Goal: Task Accomplishment & Management: Use online tool/utility

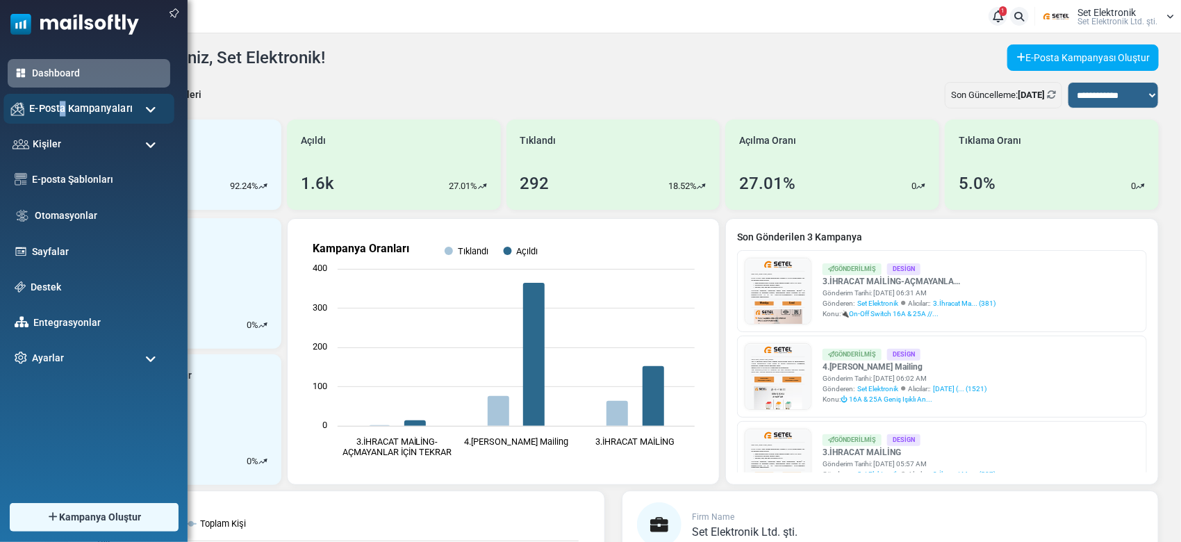
click at [66, 119] on div "E-Posta Kampanyaları" at bounding box center [88, 109] width 171 height 30
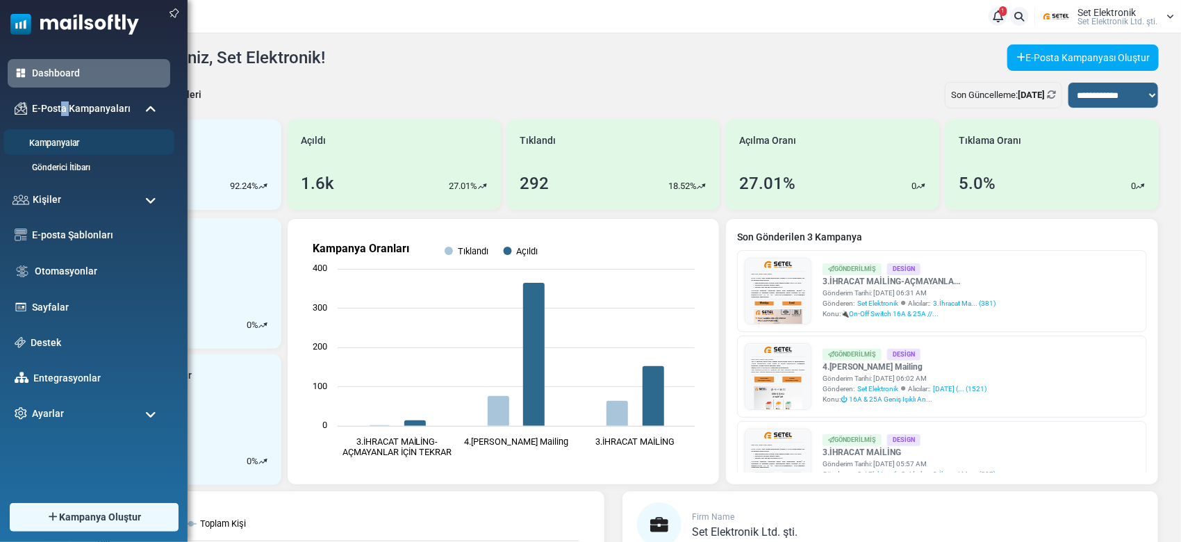
click at [63, 130] on li "Kampanyalar" at bounding box center [88, 142] width 171 height 26
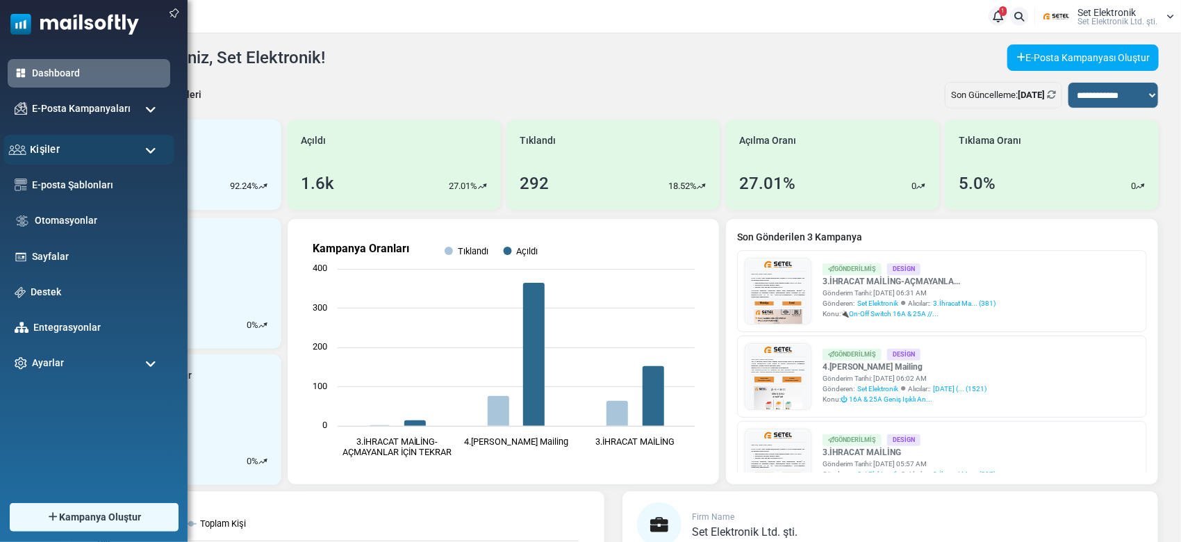
click at [58, 140] on div "Kişiler" at bounding box center [88, 149] width 171 height 30
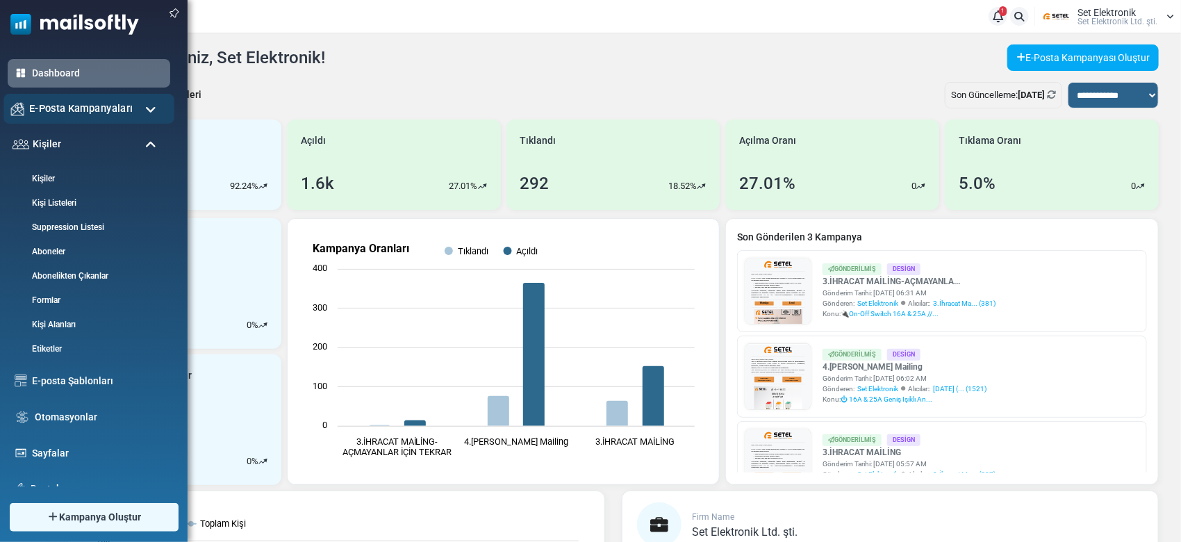
click at [61, 122] on div "E-Posta Kampanyaları" at bounding box center [88, 109] width 171 height 30
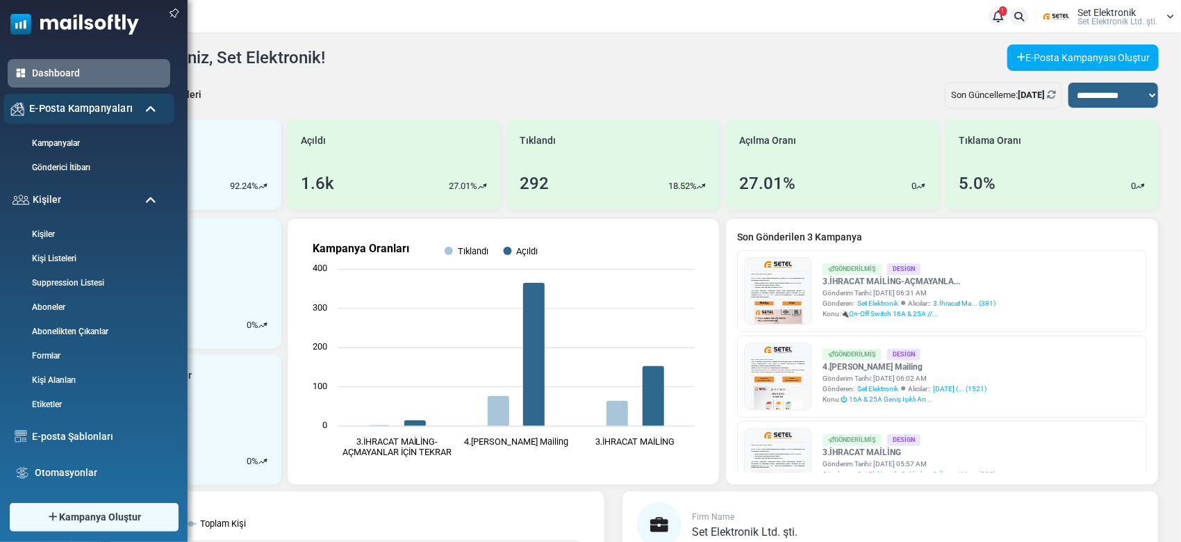
click at [67, 120] on div "E-Posta Kampanyaları" at bounding box center [88, 109] width 171 height 30
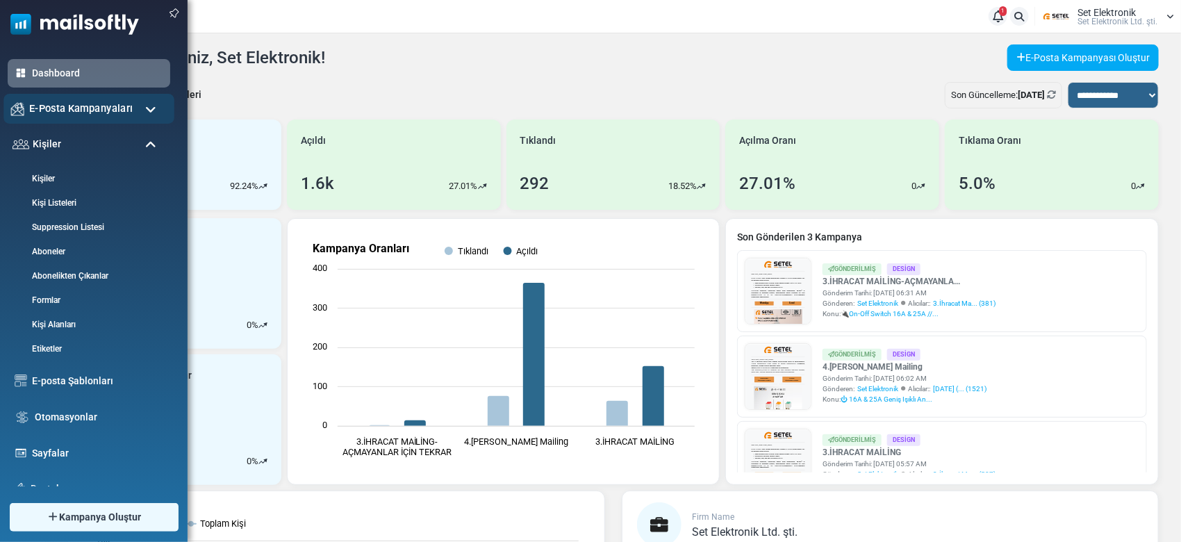
click at [80, 104] on span "E-Posta Kampanyaları" at bounding box center [81, 108] width 104 height 15
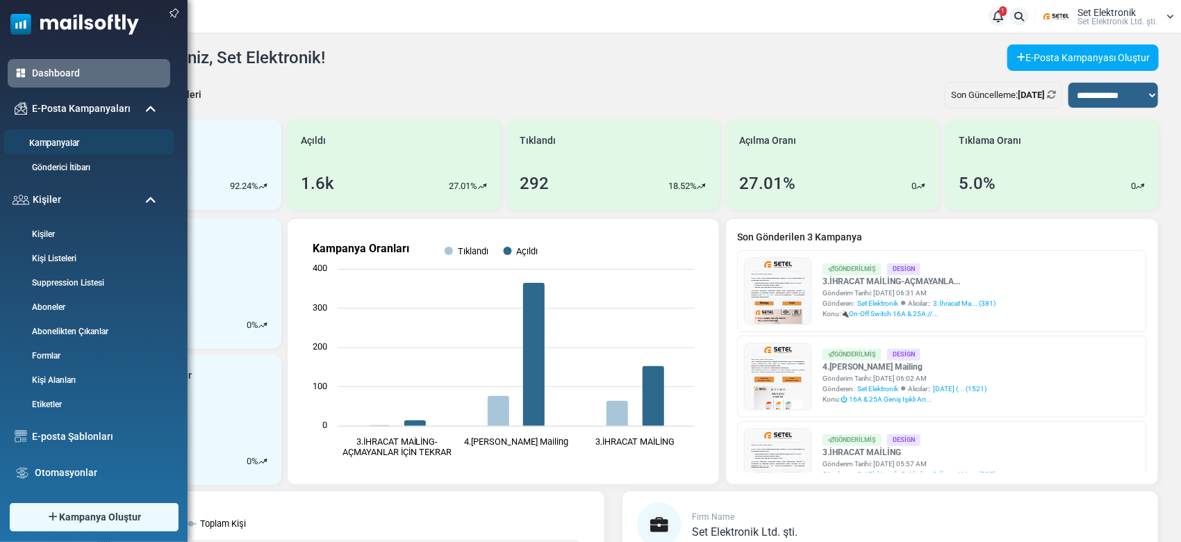
click at [74, 150] on li "Kampanyalar" at bounding box center [88, 142] width 171 height 26
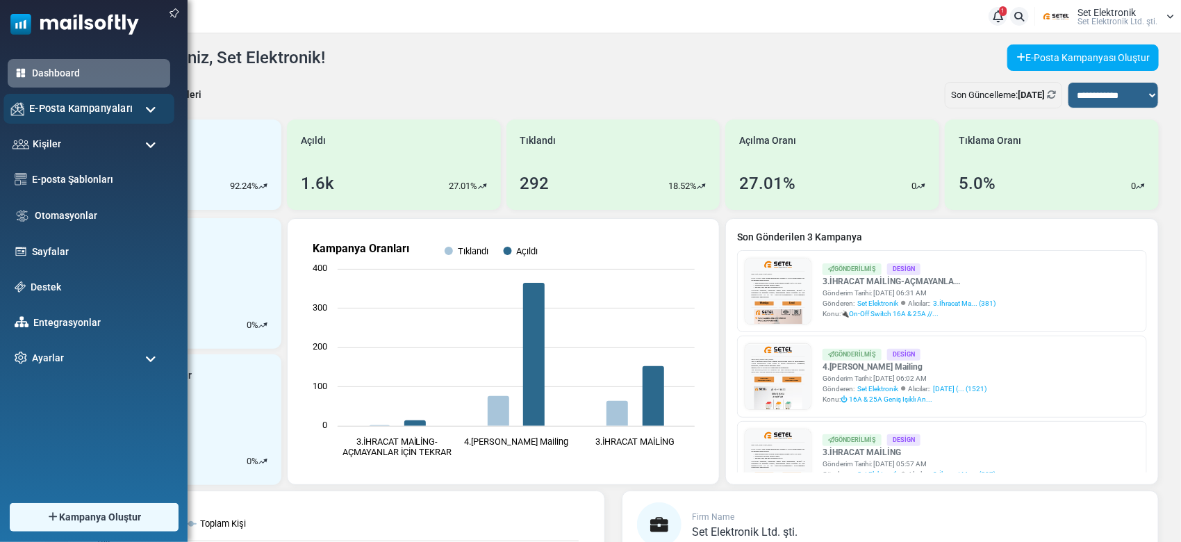
click at [106, 120] on div "E-Posta Kampanyaları" at bounding box center [88, 109] width 171 height 30
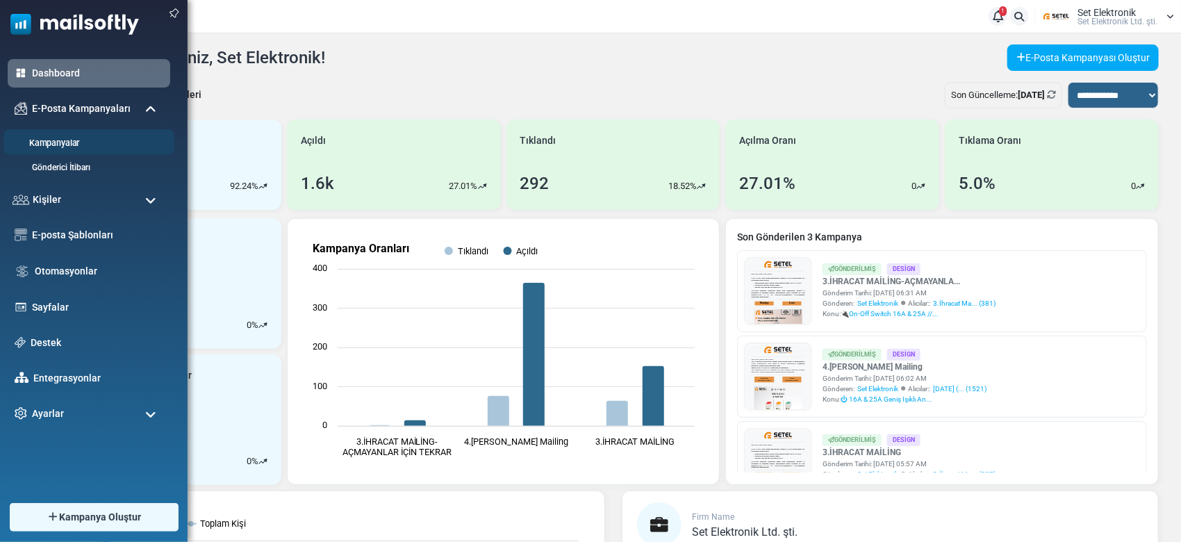
click at [59, 142] on link "Kampanyalar" at bounding box center [86, 143] width 167 height 13
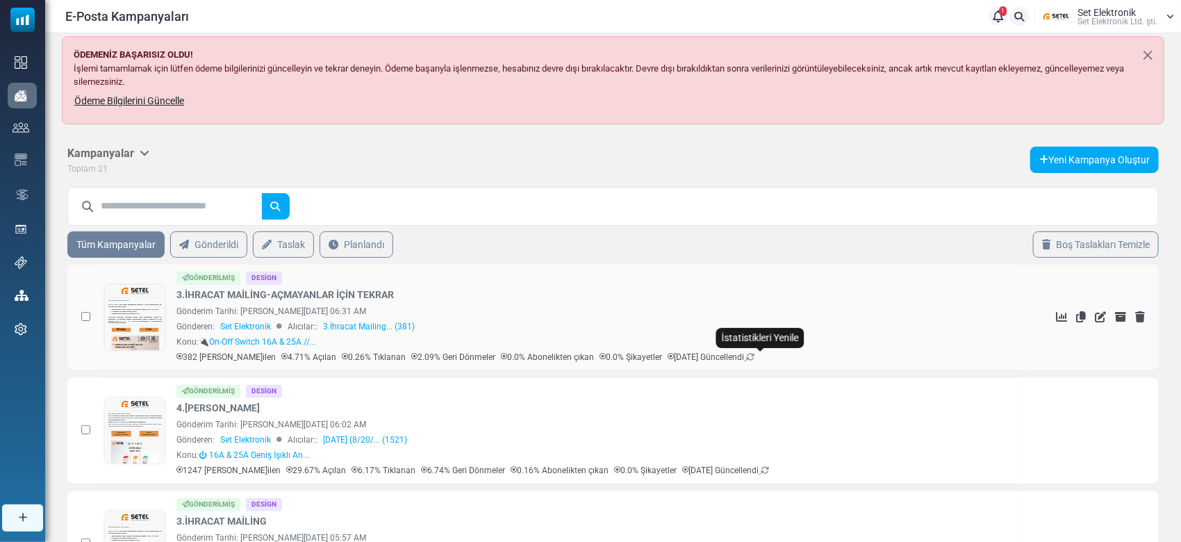
click at [754, 353] on icon at bounding box center [750, 357] width 8 height 8
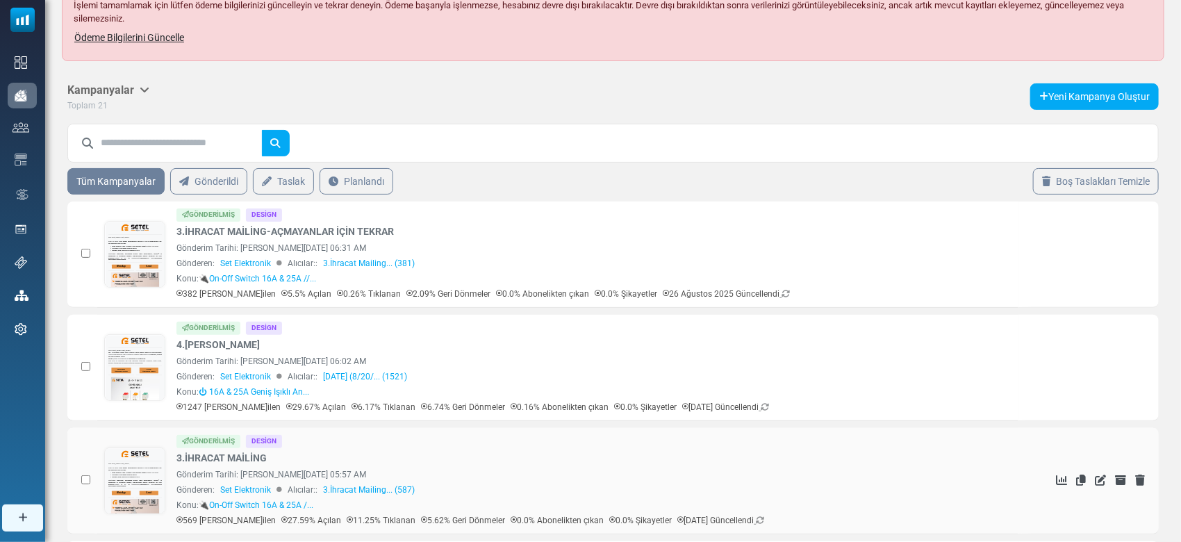
scroll to position [92, 0]
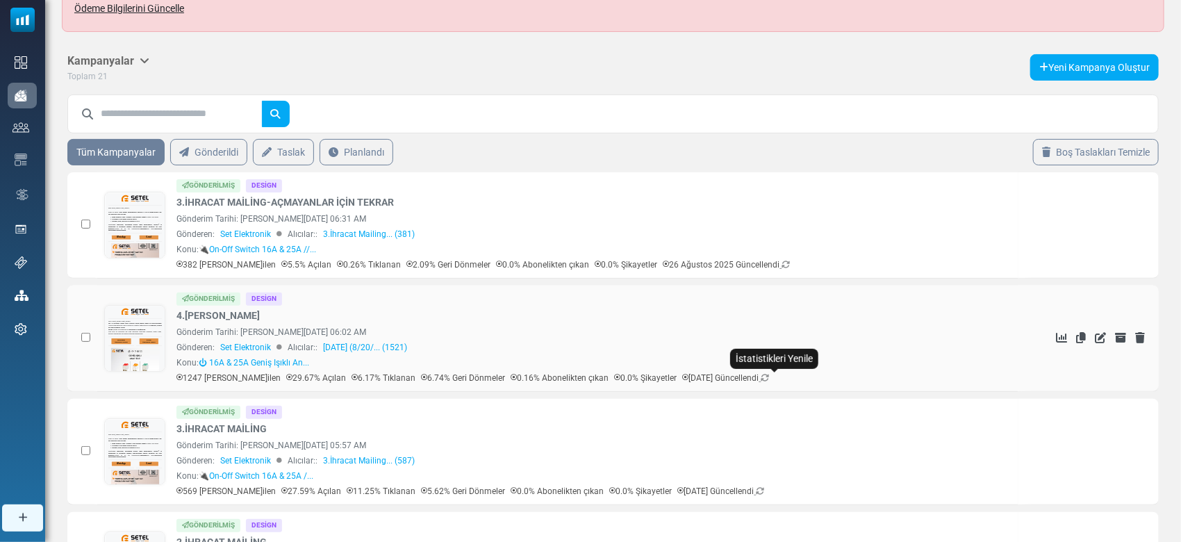
click at [769, 379] on icon at bounding box center [765, 378] width 8 height 8
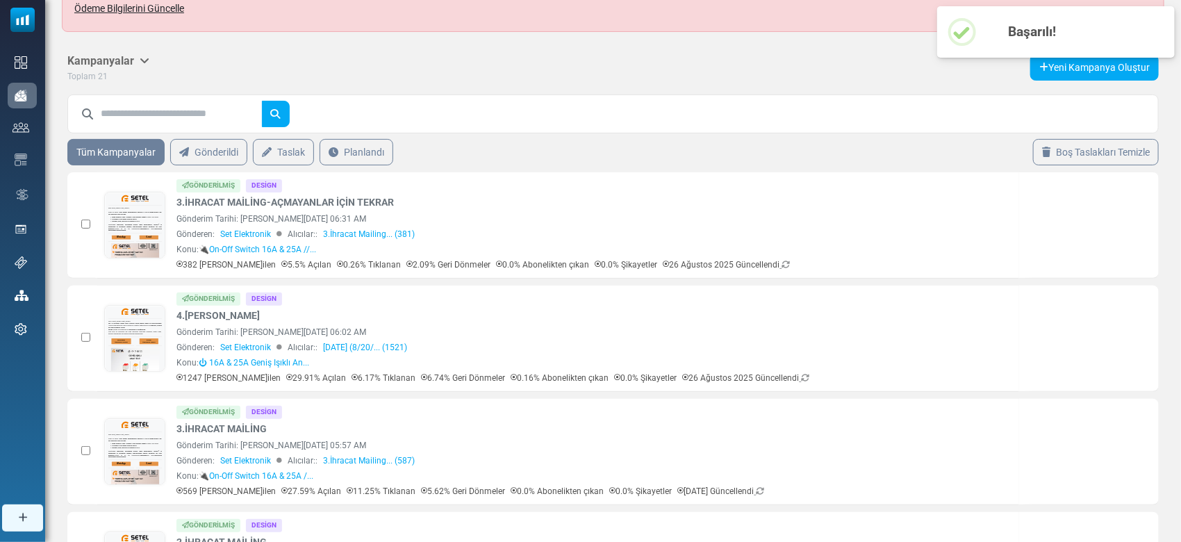
scroll to position [0, 0]
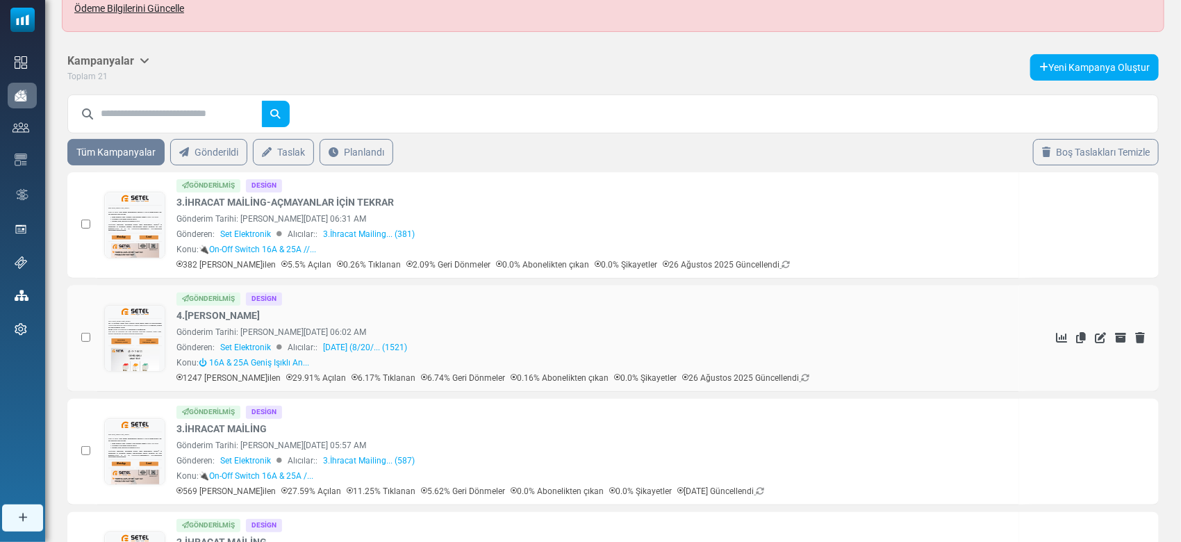
click at [1061, 336] on icon at bounding box center [1061, 337] width 11 height 11
drag, startPoint x: 406, startPoint y: 192, endPoint x: 396, endPoint y: 197, distance: 10.9
click at [396, 197] on div "Gönderilmiş Design 3.İHRACAT MAİLİNG-AÇMAYANLAR İÇİN TEKRAR Gönderim Tarihi: Au…" at bounding box center [593, 225] width 835 height 92
copy div "3.İHRACAT MAİLİNG-AÇMAYANLAR İÇİN TEKRAR"
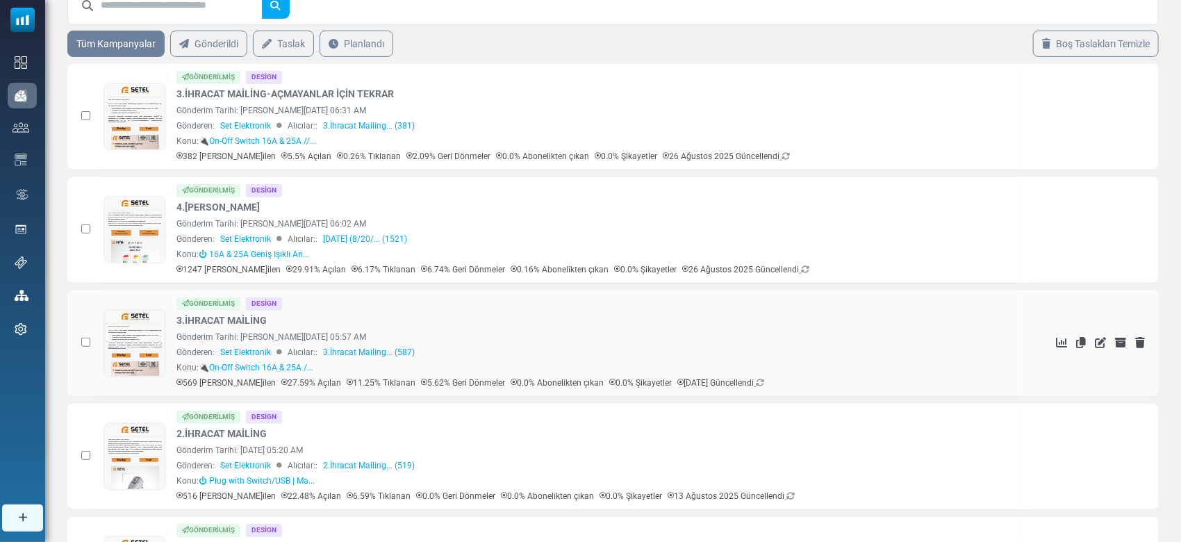
scroll to position [370, 0]
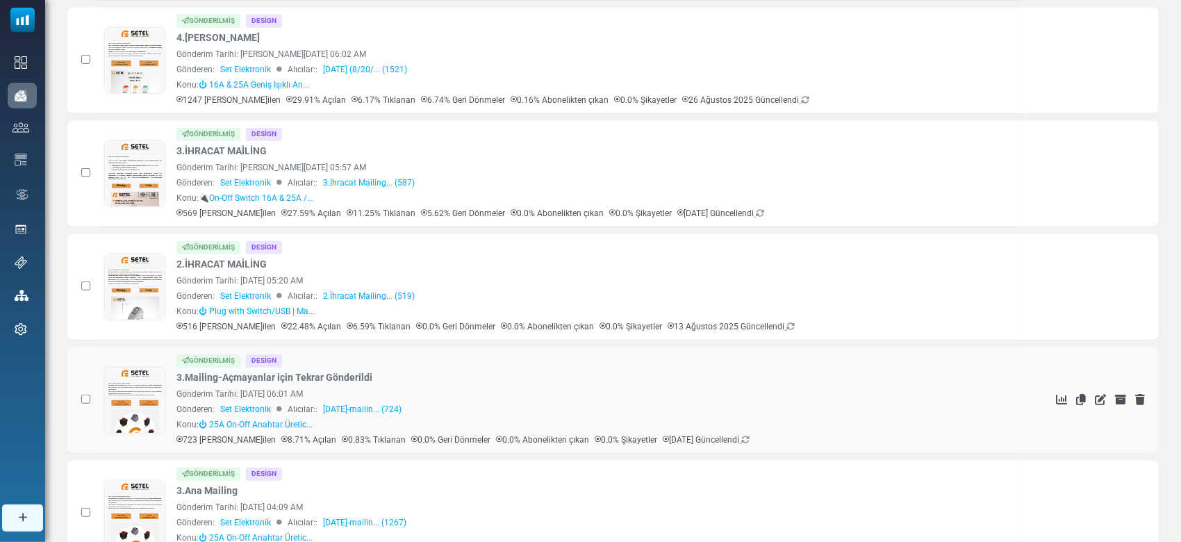
drag, startPoint x: 390, startPoint y: 372, endPoint x: 374, endPoint y: 379, distance: 17.8
click at [374, 379] on div "Gönderilmiş Design 3.Mailing-Açmayanlar için Tekrar Gönderildi Gönderim Tarihi:…" at bounding box center [593, 400] width 835 height 92
copy div "3.Mailing-Açmayanlar için Tekrar Gönderildi"
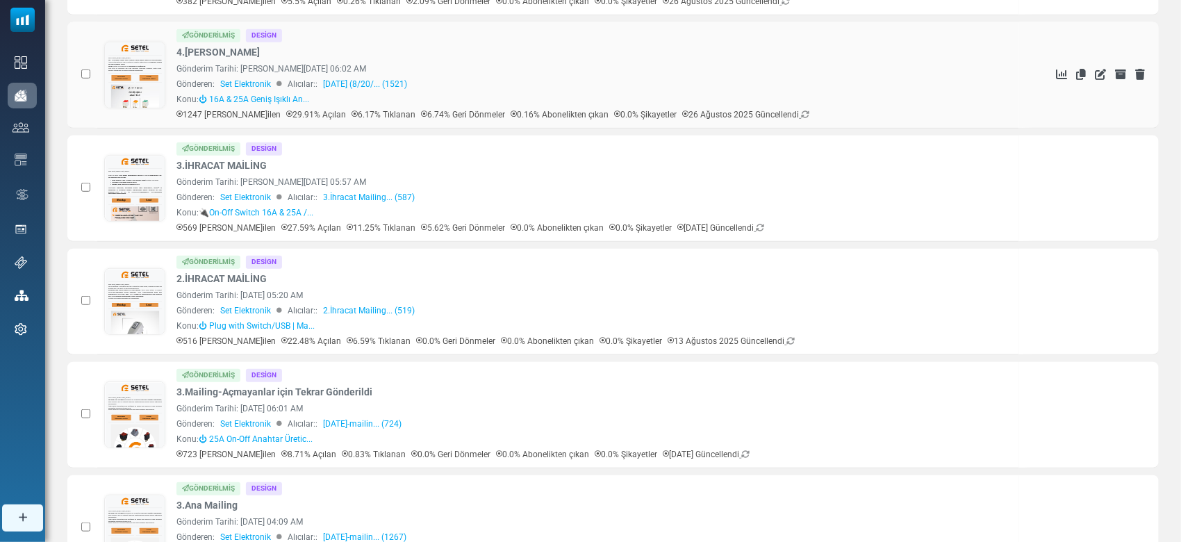
scroll to position [92, 0]
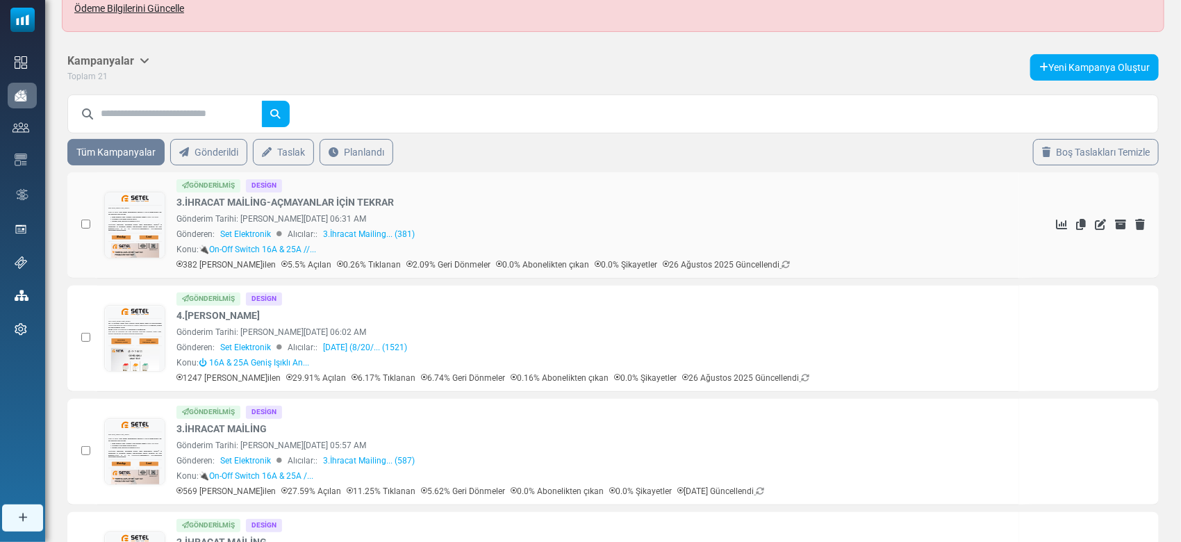
drag, startPoint x: 470, startPoint y: 204, endPoint x: 205, endPoint y: 194, distance: 264.8
click at [205, 194] on div "Gönderilmiş Design 3.İHRACAT MAİLİNG-AÇMAYANLAR İÇİN TEKRAR Gönderim Tarihi: Au…" at bounding box center [593, 225] width 835 height 92
click at [452, 198] on div "Gönderilmiş Design 3.İHRACAT MAİLİNG-AÇMAYANLAR İÇİN TEKRAR Gönderim Tarihi: Au…" at bounding box center [593, 225] width 835 height 92
drag, startPoint x: 430, startPoint y: 192, endPoint x: 399, endPoint y: 195, distance: 30.8
click at [399, 195] on div "Gönderilmiş Design 3.İHRACAT MAİLİNG-AÇMAYANLAR İÇİN TEKRAR Gönderim Tarihi: Au…" at bounding box center [593, 225] width 835 height 92
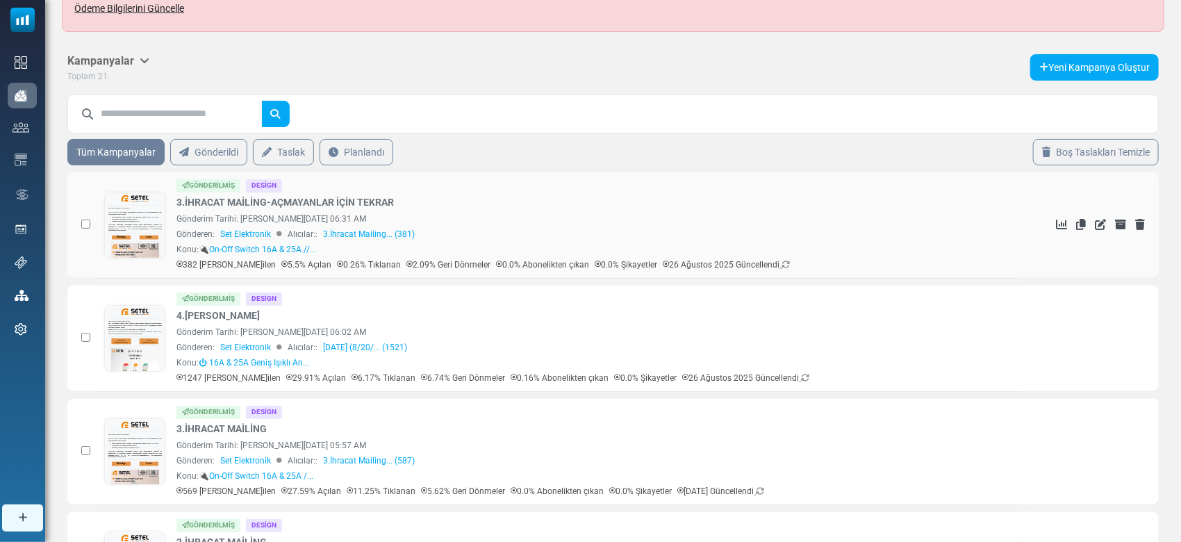
copy div "3.İHRACAT MAİLİNG-AÇMAYANLAR İÇİN TEKRAR"
click at [770, 377] on p "26 Ağustos 2025 Güncellendi" at bounding box center [745, 378] width 127 height 13
click at [801, 377] on icon at bounding box center [805, 378] width 8 height 8
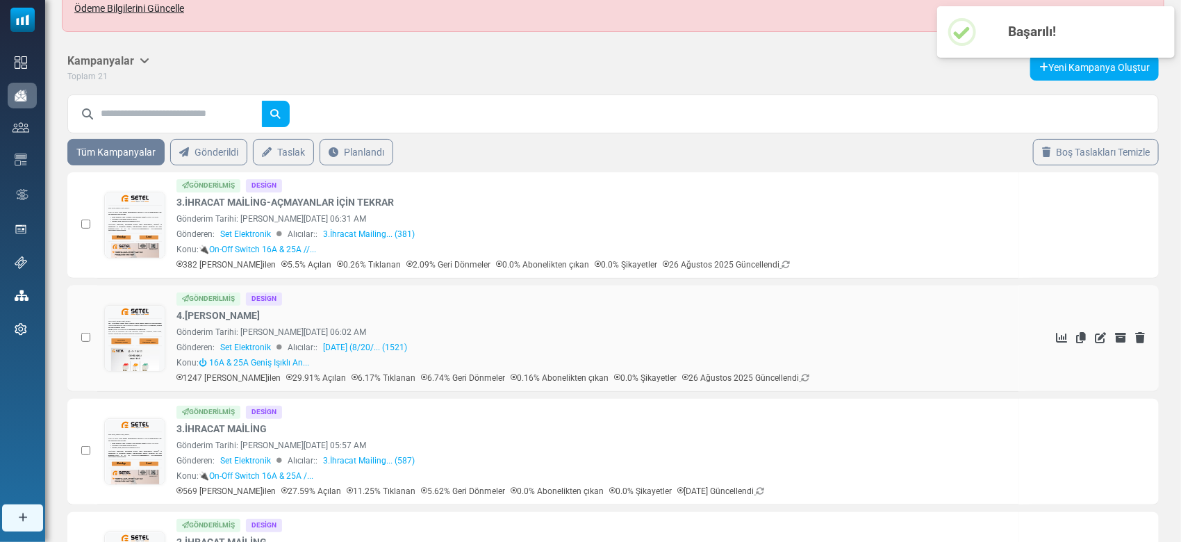
scroll to position [0, 0]
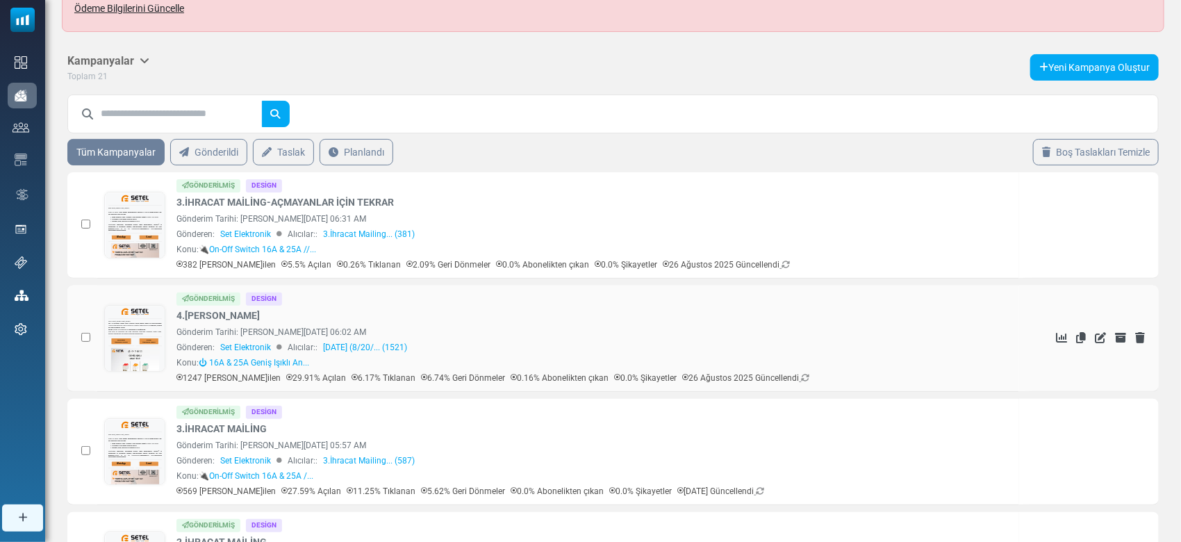
click at [1079, 336] on icon at bounding box center [1081, 337] width 10 height 11
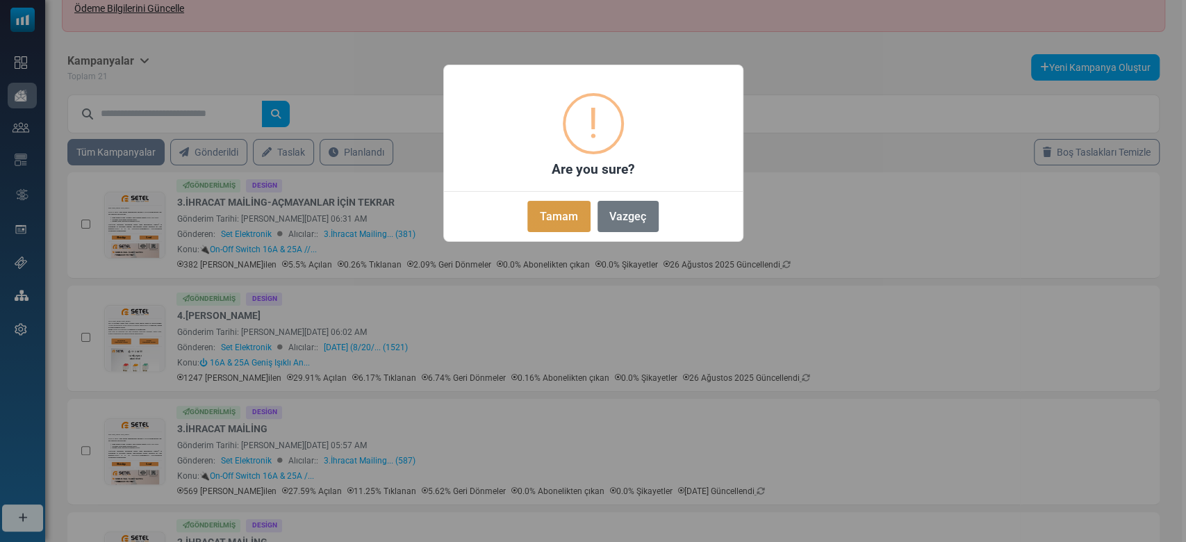
click at [586, 210] on button "Tamam" at bounding box center [558, 216] width 63 height 31
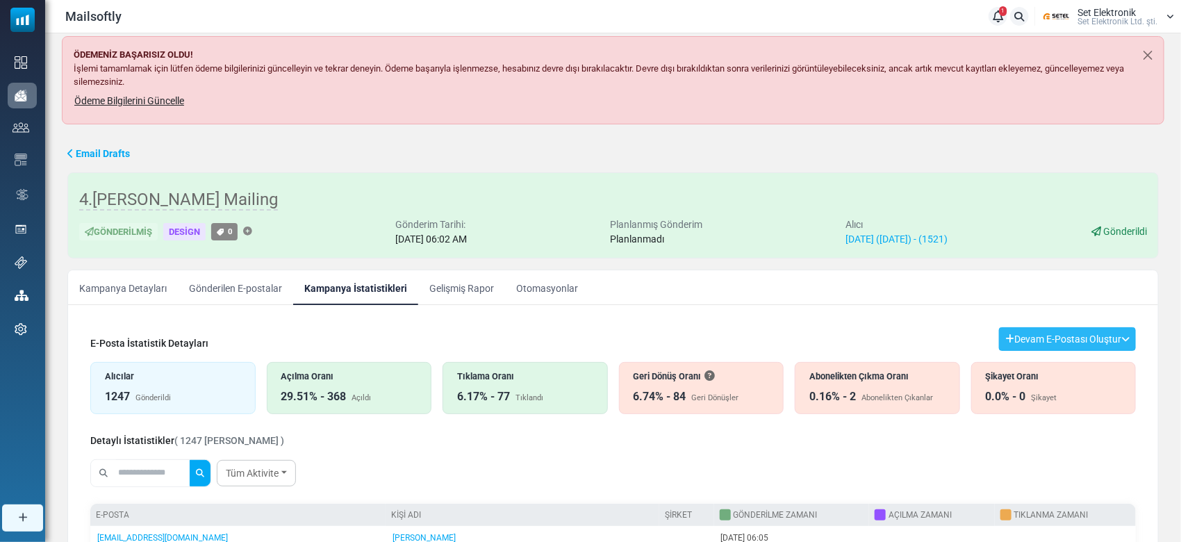
click at [1084, 333] on button "Devam E-Postası Oluştur" at bounding box center [1067, 339] width 137 height 24
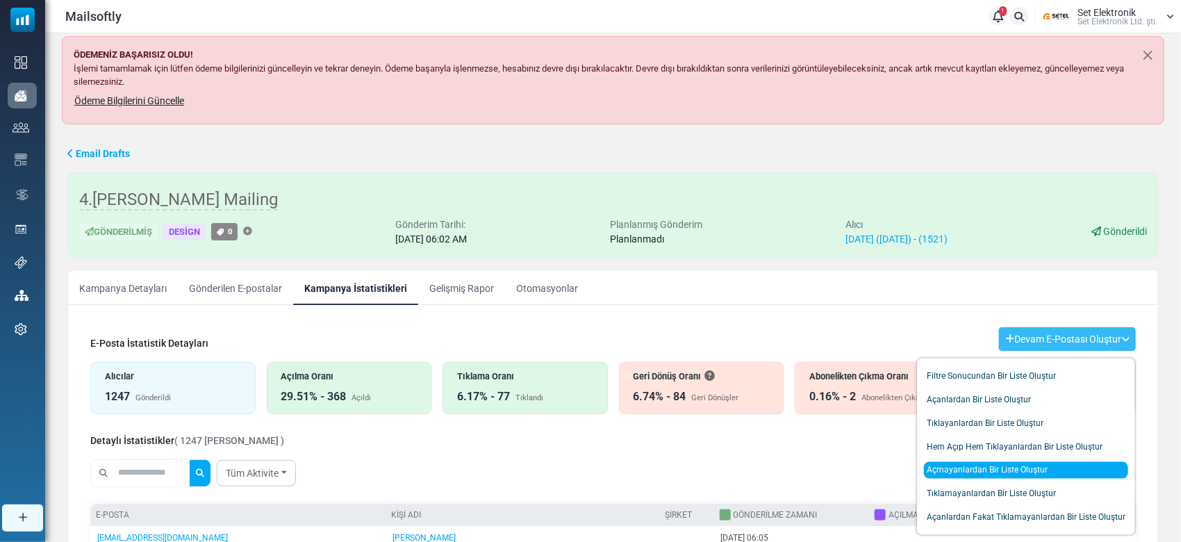
click at [978, 465] on link "Açmayanlardan Bir Liste Oluştur" at bounding box center [1026, 469] width 204 height 17
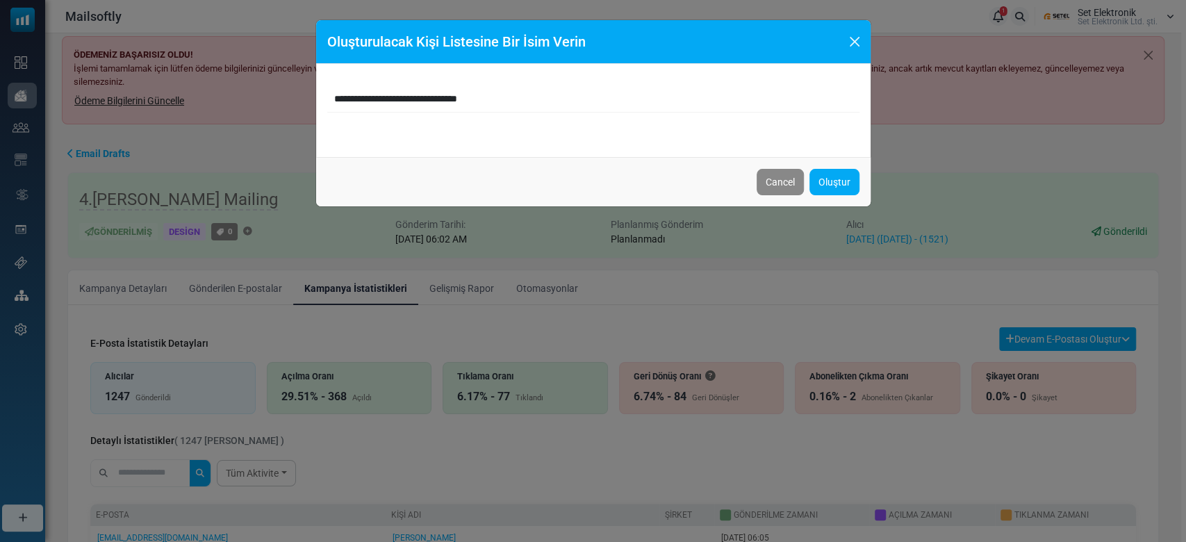
click at [395, 98] on input "**********" at bounding box center [593, 99] width 532 height 26
drag, startPoint x: 442, startPoint y: 92, endPoint x: 281, endPoint y: 75, distance: 161.4
click at [281, 75] on div "**********" at bounding box center [593, 271] width 1186 height 542
type input "**********"
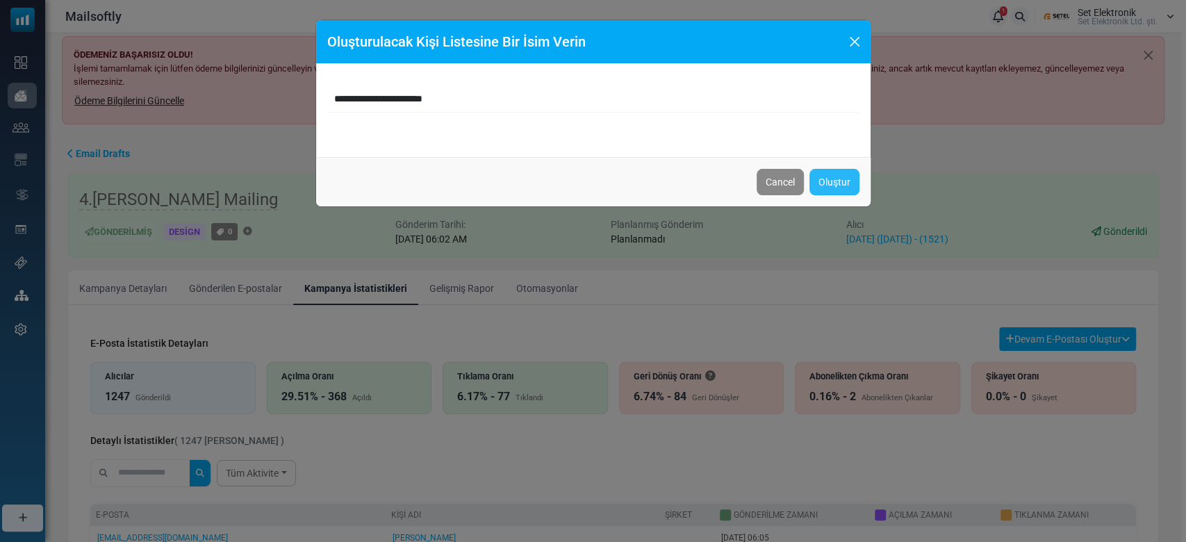
click at [845, 179] on link "Oluştur" at bounding box center [834, 182] width 50 height 26
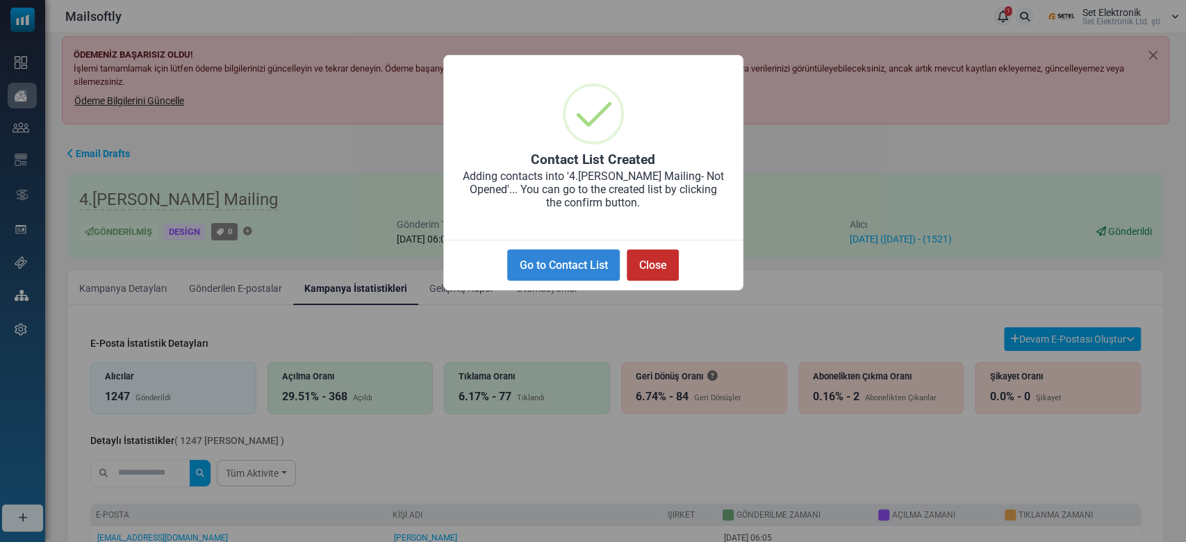
click at [668, 279] on button "Close" at bounding box center [653, 264] width 52 height 31
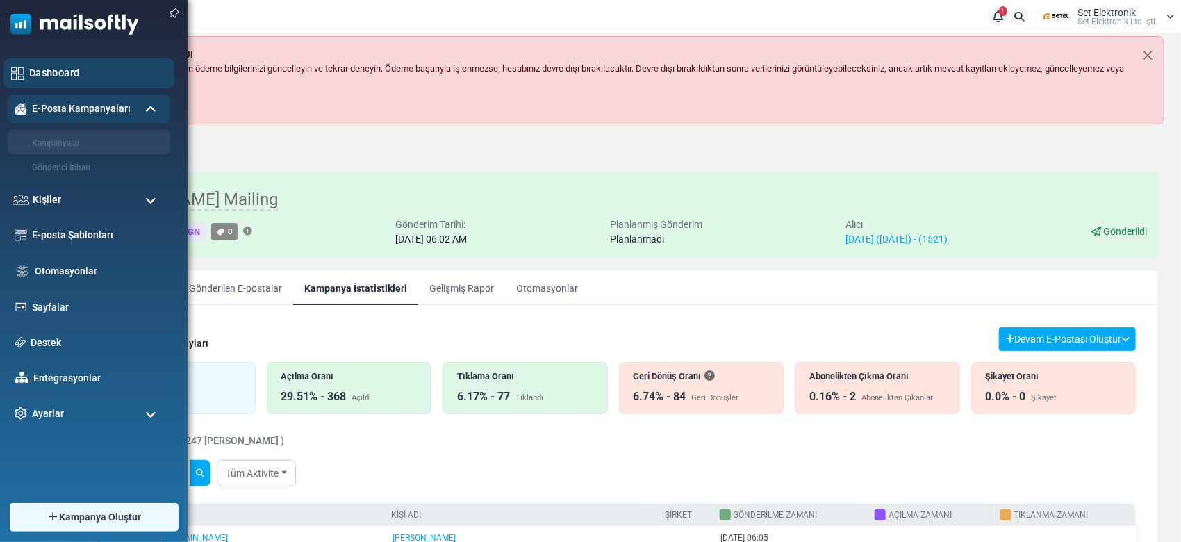
click at [6, 58] on div "Dashboard" at bounding box center [88, 73] width 171 height 30
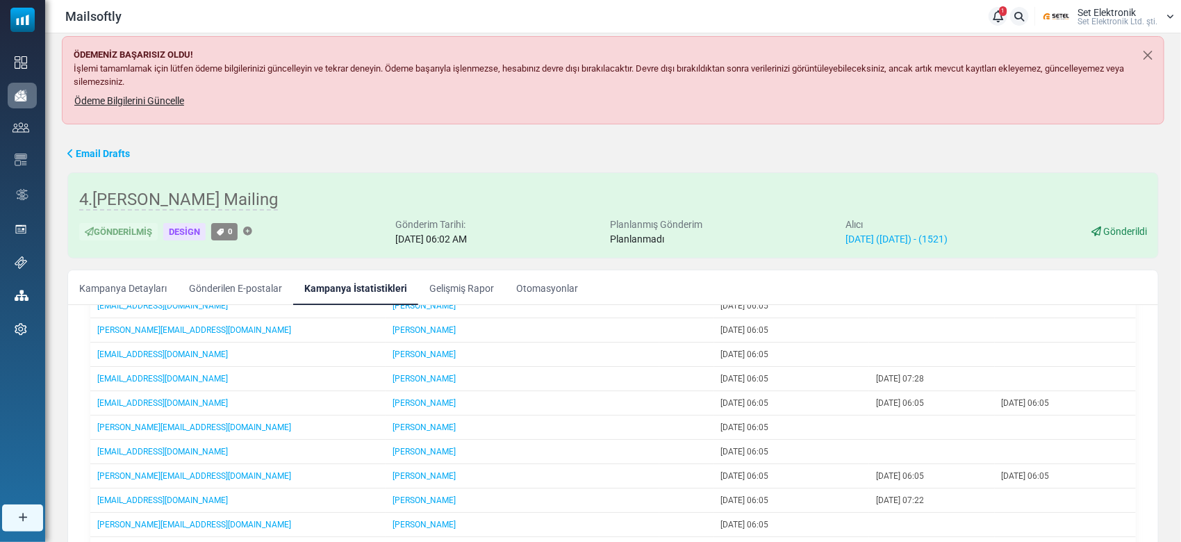
scroll to position [258, 0]
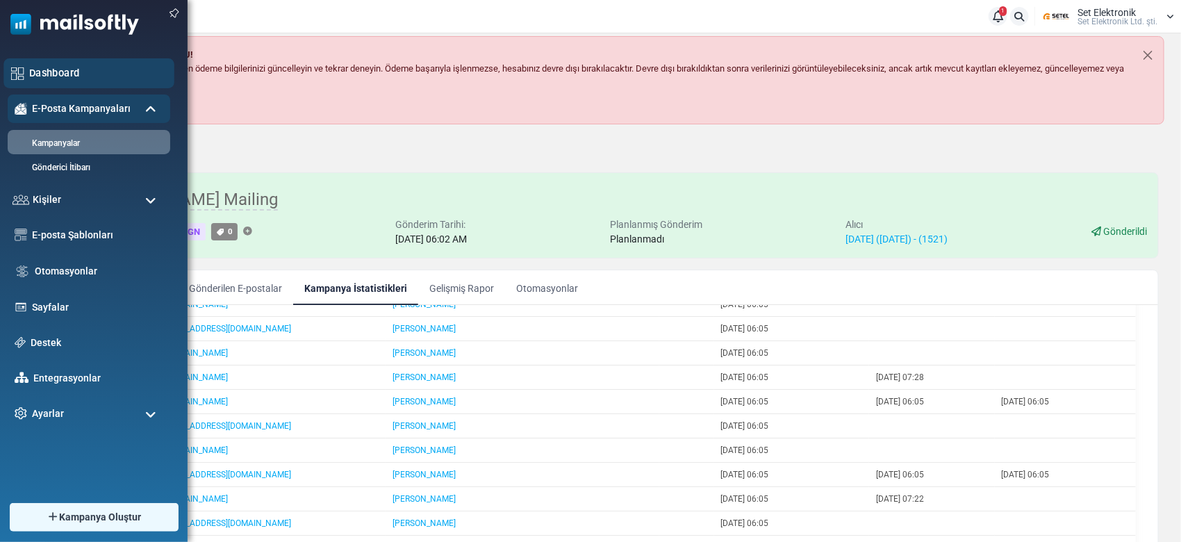
click at [59, 65] on link "Dashboard" at bounding box center [98, 72] width 138 height 15
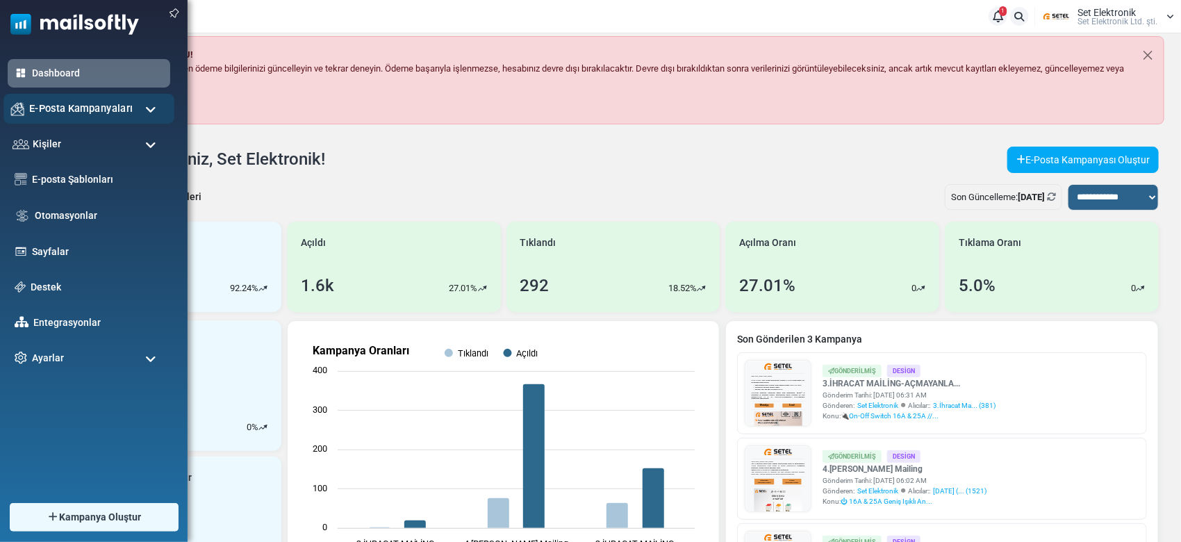
click at [53, 108] on span "E-Posta Kampanyaları" at bounding box center [81, 108] width 104 height 15
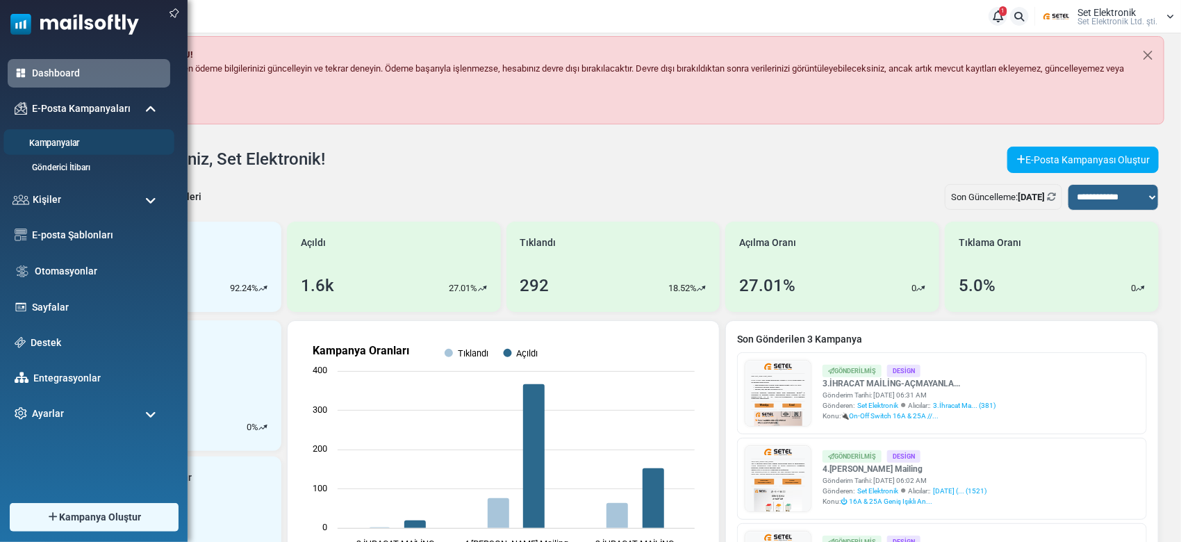
drag, startPoint x: 56, startPoint y: 143, endPoint x: 69, endPoint y: 142, distance: 13.2
click at [56, 144] on link "Kampanyalar" at bounding box center [86, 143] width 167 height 13
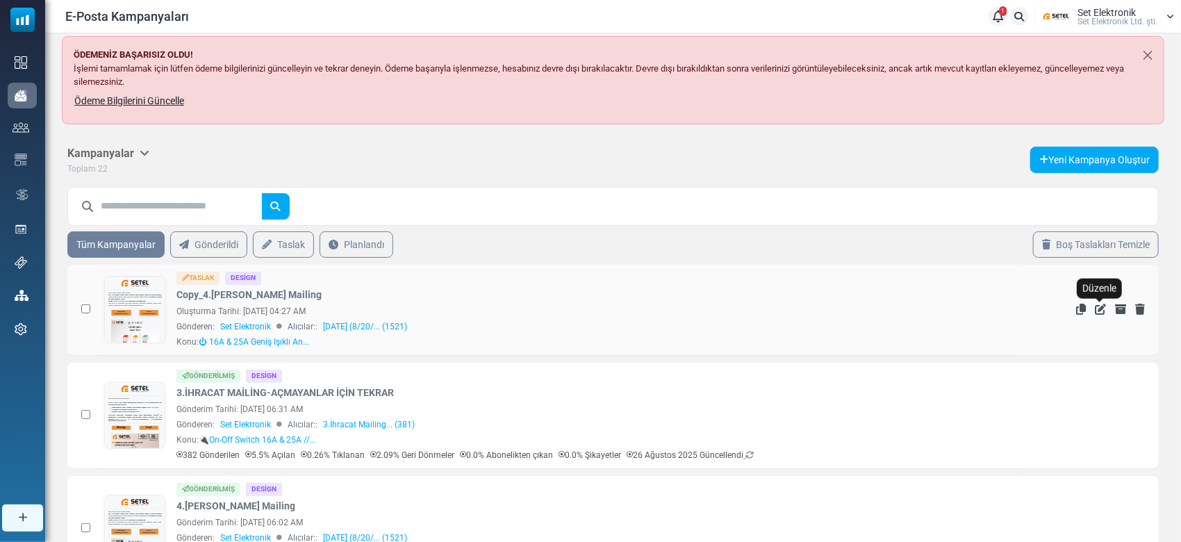
click at [1097, 314] on icon "Düzenle" at bounding box center [1100, 309] width 11 height 11
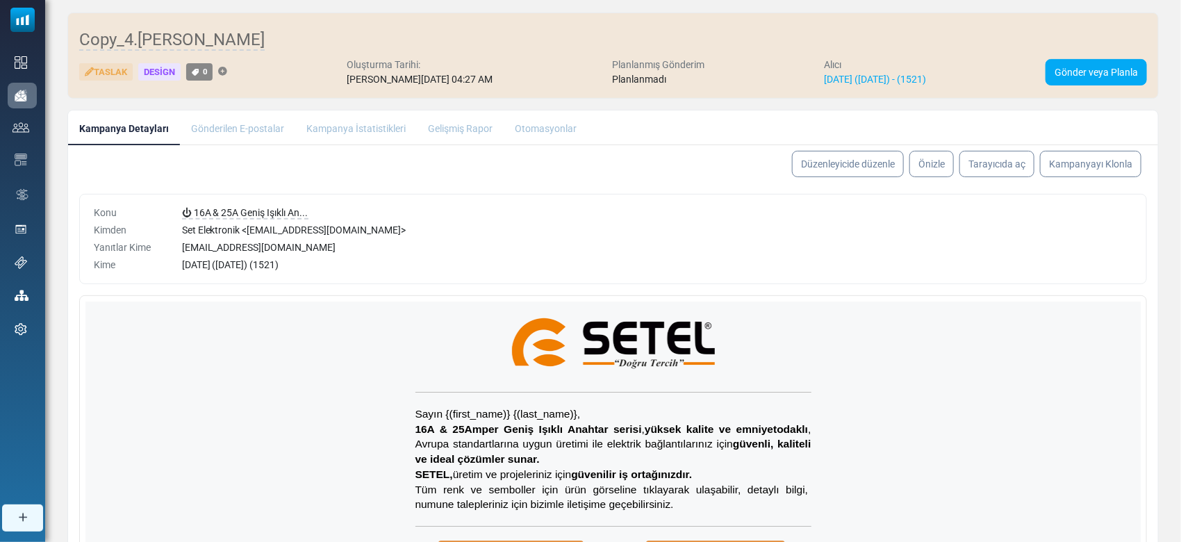
scroll to position [92, 0]
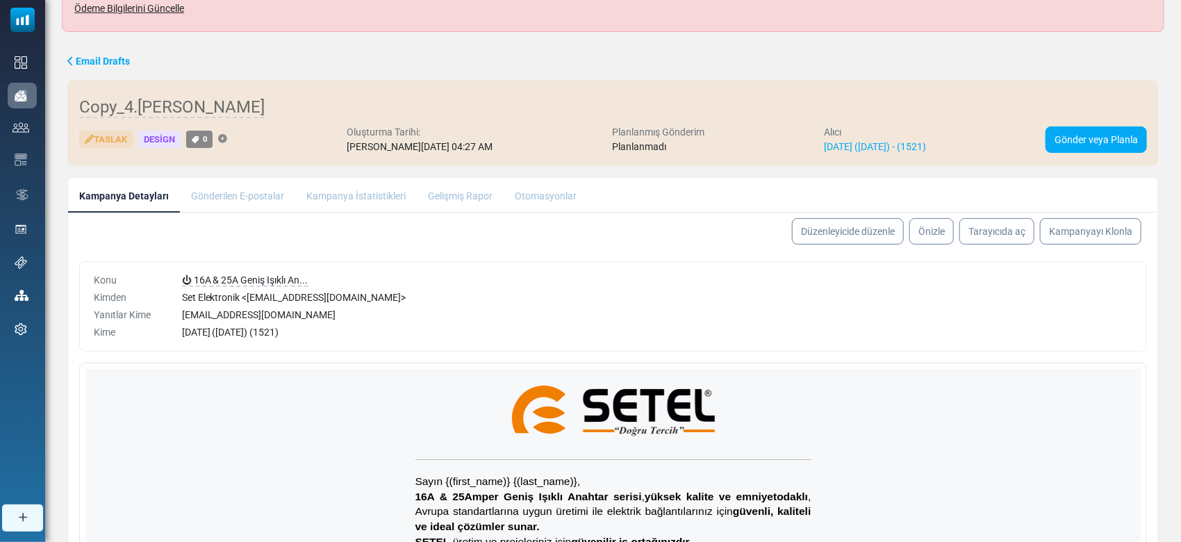
click at [161, 88] on div "Copy_4.[PERSON_NAME] [GEOGRAPHIC_DATA] Design 0 Oluşturma Tarihi: [PERSON_NAME]…" at bounding box center [612, 123] width 1091 height 86
click at [167, 116] on span "Copy_4.[PERSON_NAME]" at bounding box center [171, 107] width 185 height 21
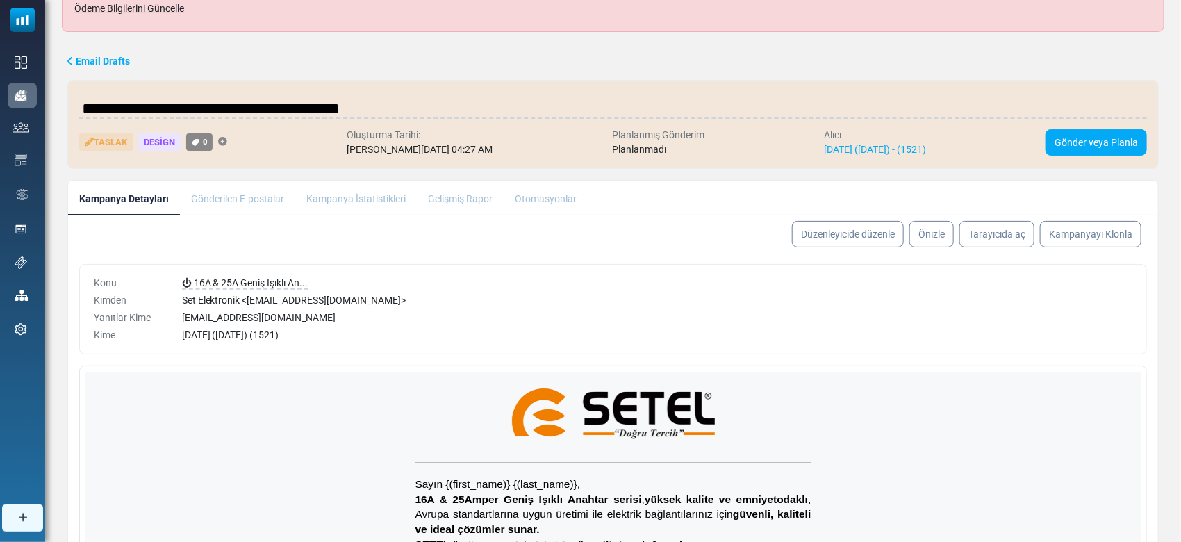
drag, startPoint x: 160, startPoint y: 104, endPoint x: 49, endPoint y: 100, distance: 111.2
click at [49, 100] on div "**********" at bounding box center [613, 376] width 1136 height 666
click at [94, 112] on input "**********" at bounding box center [613, 108] width 1068 height 28
type input "**********"
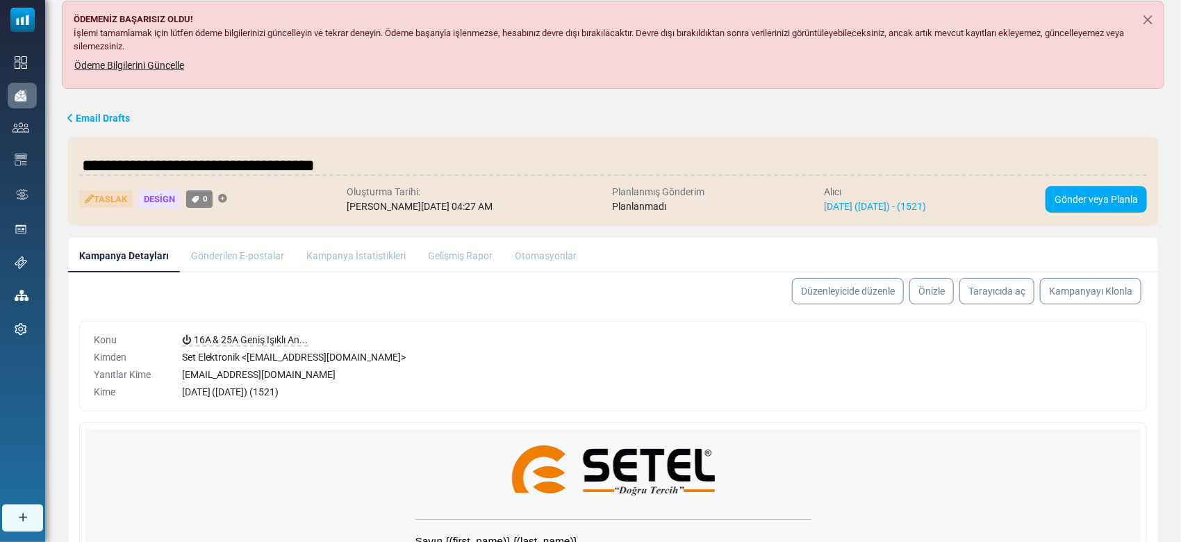
scroll to position [0, 0]
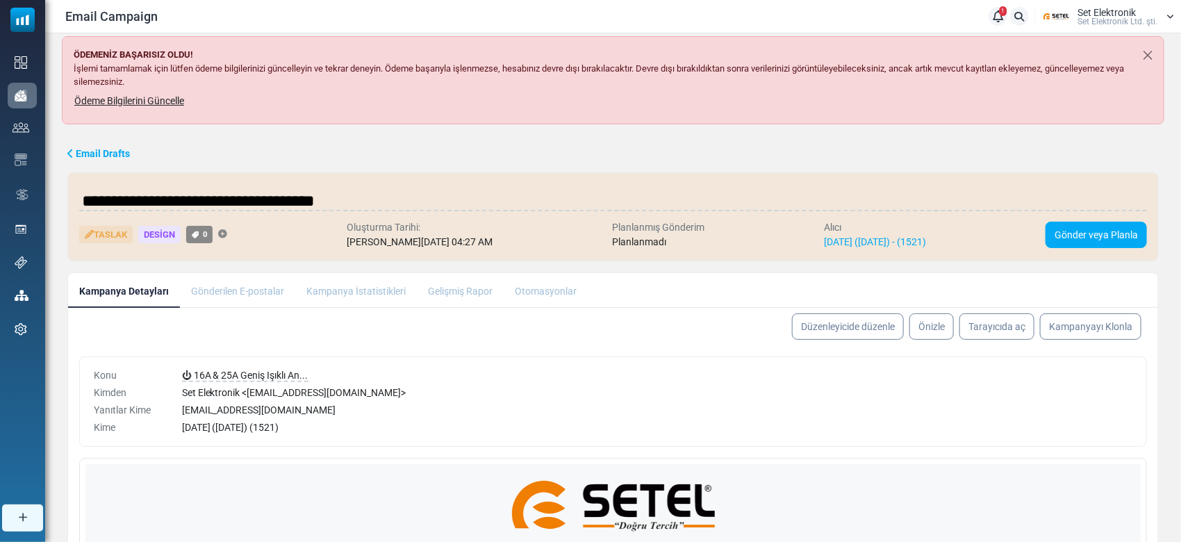
click at [869, 326] on body "Email Campaign 1 Bildirimler Set Elektronik Set Elektronik Ltd. şti. Profil & T…" at bounding box center [590, 413] width 1181 height 826
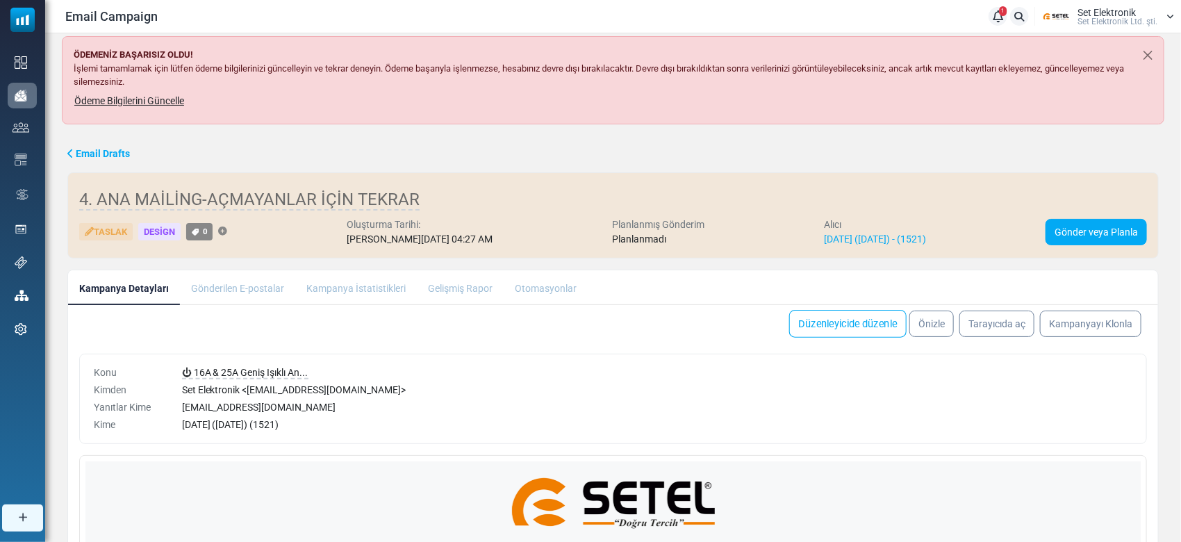
click at [888, 334] on link "Düzenleyicide düzenle" at bounding box center [847, 324] width 117 height 28
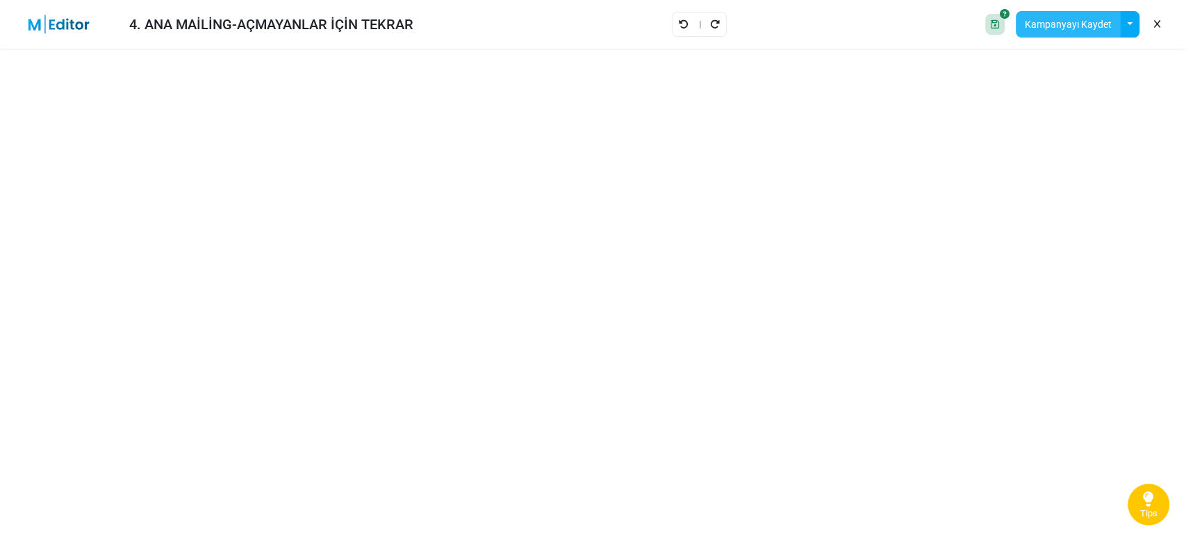
click at [1050, 32] on button "Kampanyayı Kaydet" at bounding box center [1068, 24] width 105 height 26
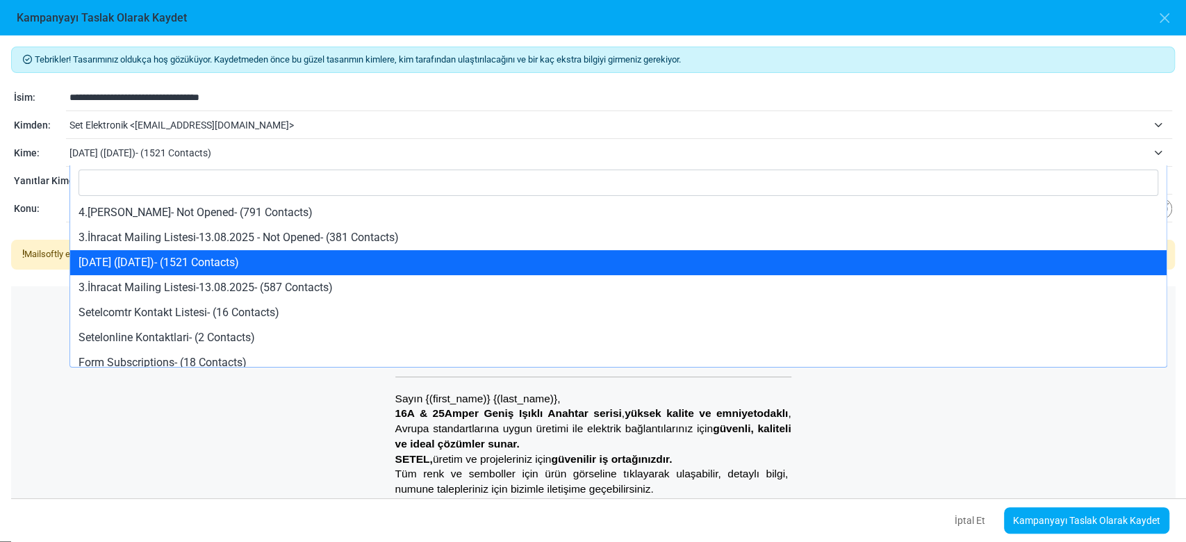
click at [208, 158] on span "20.08.2025 (8/20/2025)- (1521 Contacts)" at bounding box center [607, 152] width 1077 height 17
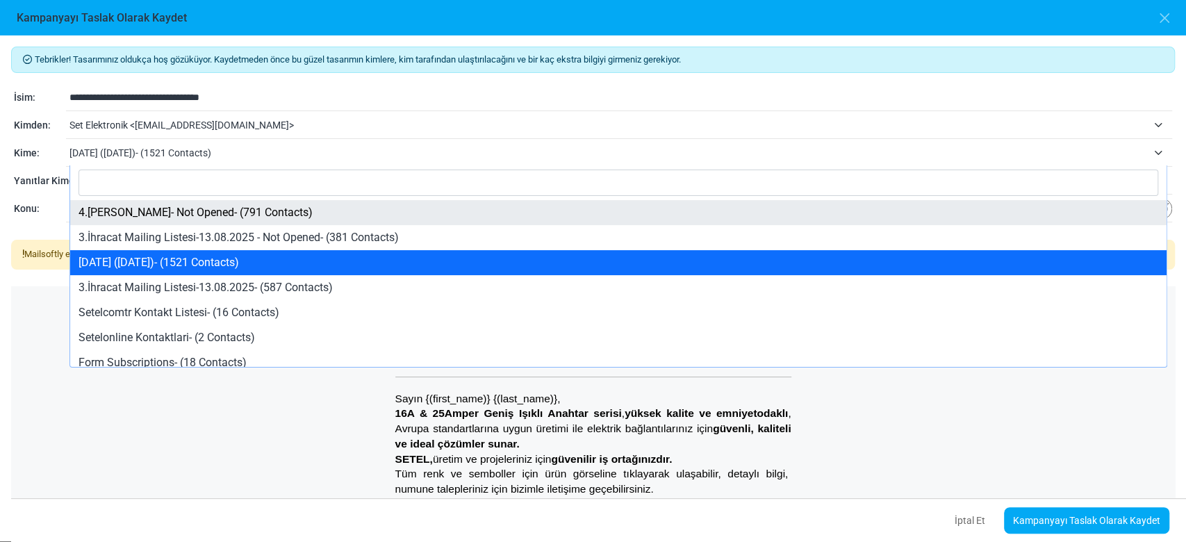
select select "*****"
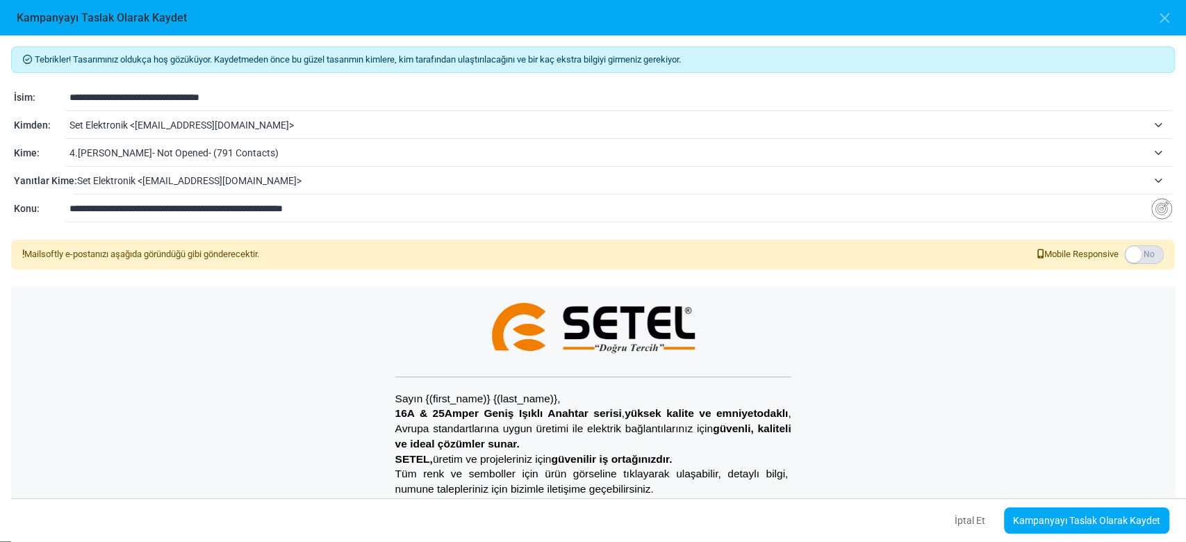
click at [756, 476] on p "Tüm renk ve semboller için ürün görseline tıklayarak ulaşabilir, detaylı bilgi,…" at bounding box center [593, 481] width 396 height 30
click at [1055, 535] on div "İptal Et Kampanyayı Taslak Olarak Kaydet" at bounding box center [604, 520] width 1186 height 44
click at [1057, 529] on link "Kampanyayı Taslak Olarak Kaydet" at bounding box center [1086, 520] width 165 height 26
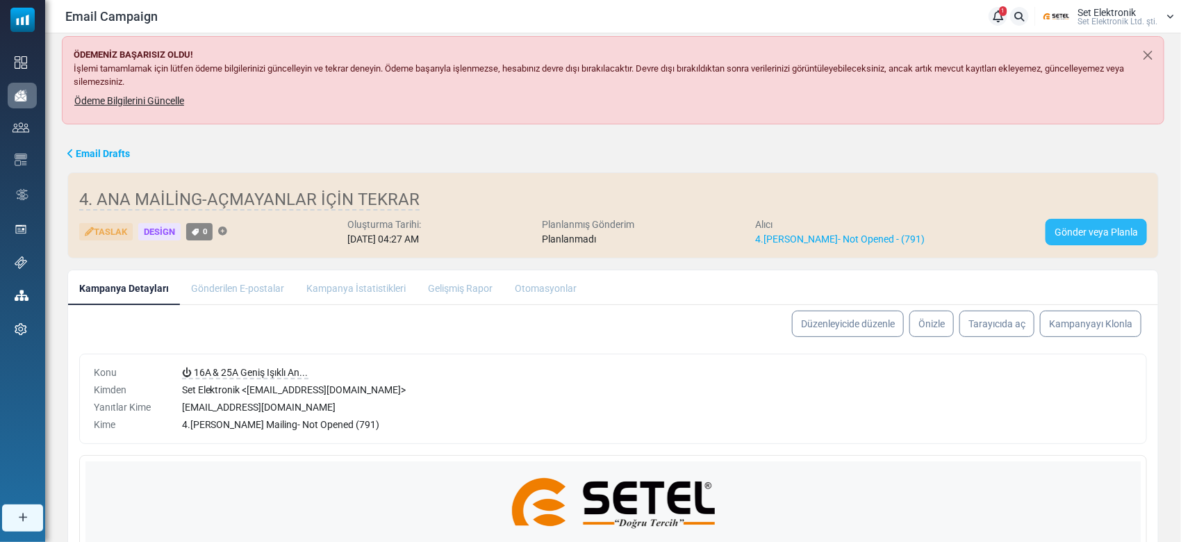
click at [1101, 231] on link "Gönder veya Planla" at bounding box center [1095, 232] width 101 height 26
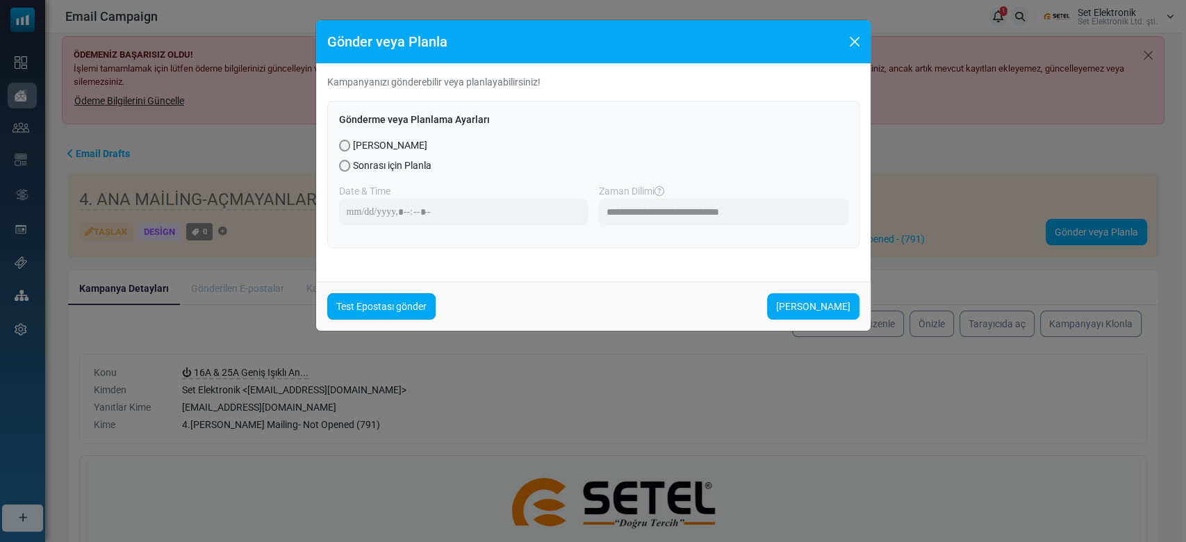
click at [416, 298] on link "Test Epostası gönder" at bounding box center [381, 306] width 108 height 26
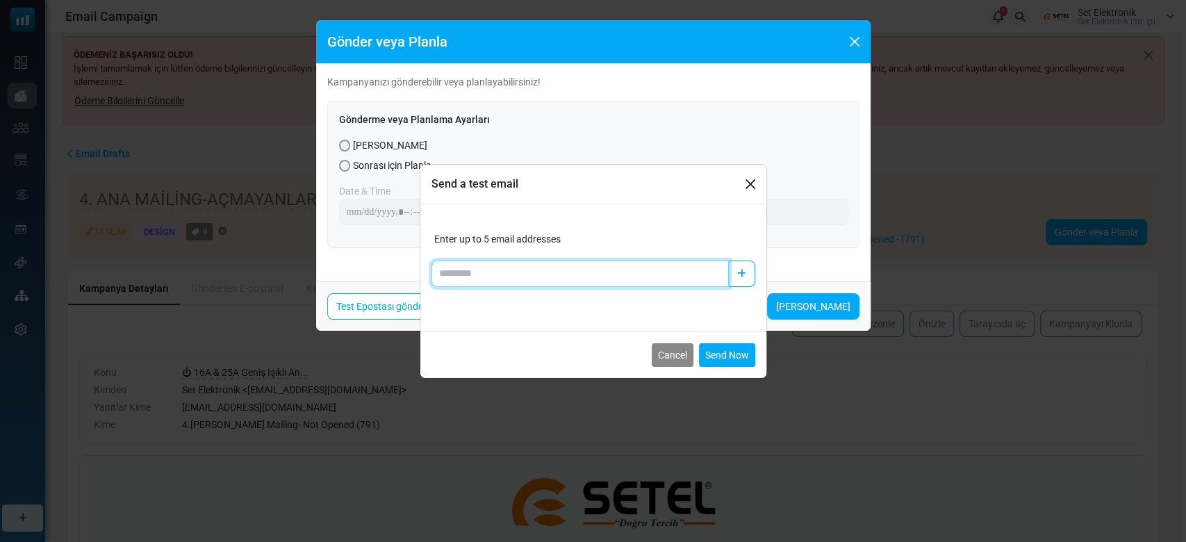
click at [456, 261] on input "Add email" at bounding box center [579, 273] width 297 height 26
type input "*"
type input "**********"
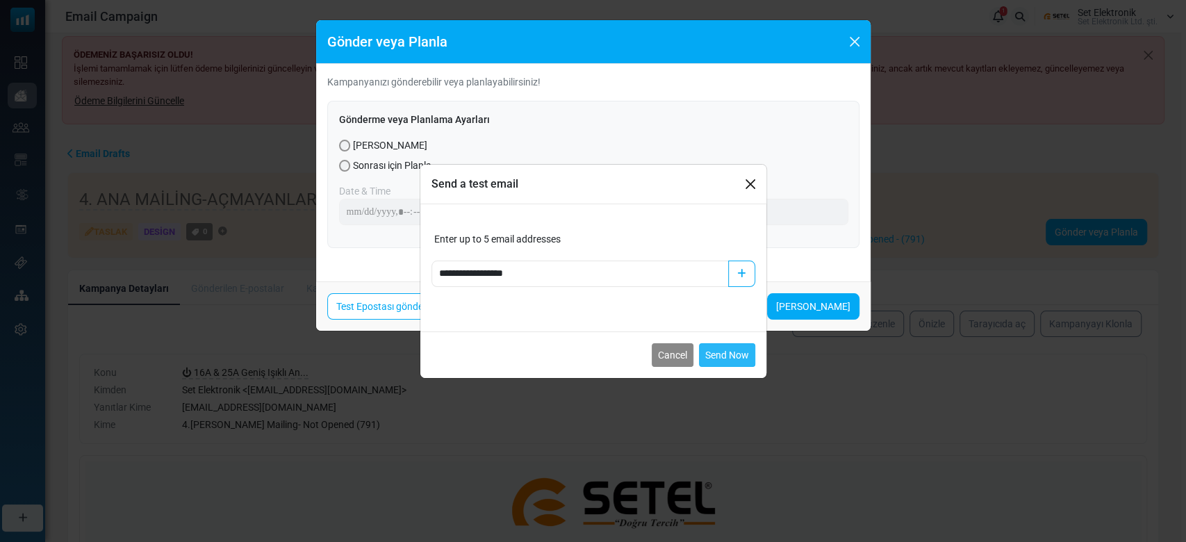
click at [728, 353] on button "Send Now" at bounding box center [727, 355] width 56 height 24
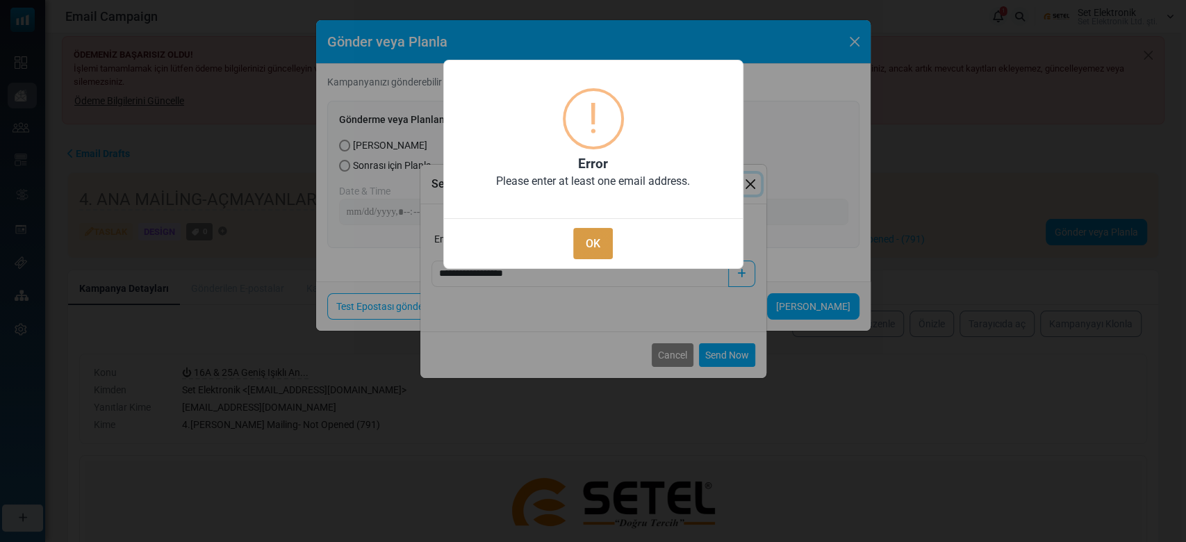
click at [590, 232] on button "OK" at bounding box center [592, 243] width 39 height 31
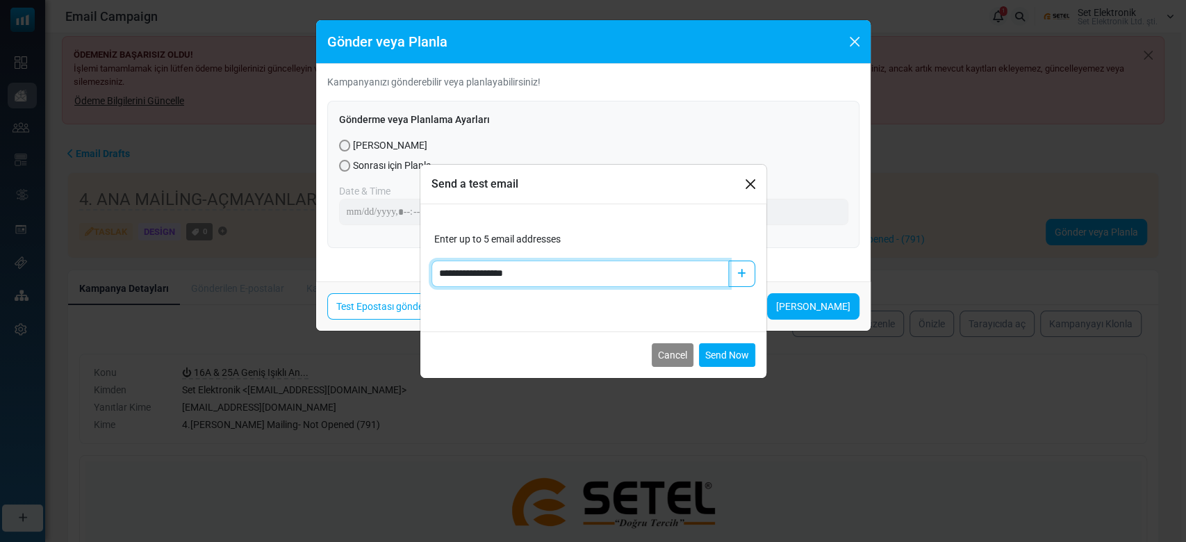
click at [573, 260] on input "**********" at bounding box center [579, 273] width 297 height 26
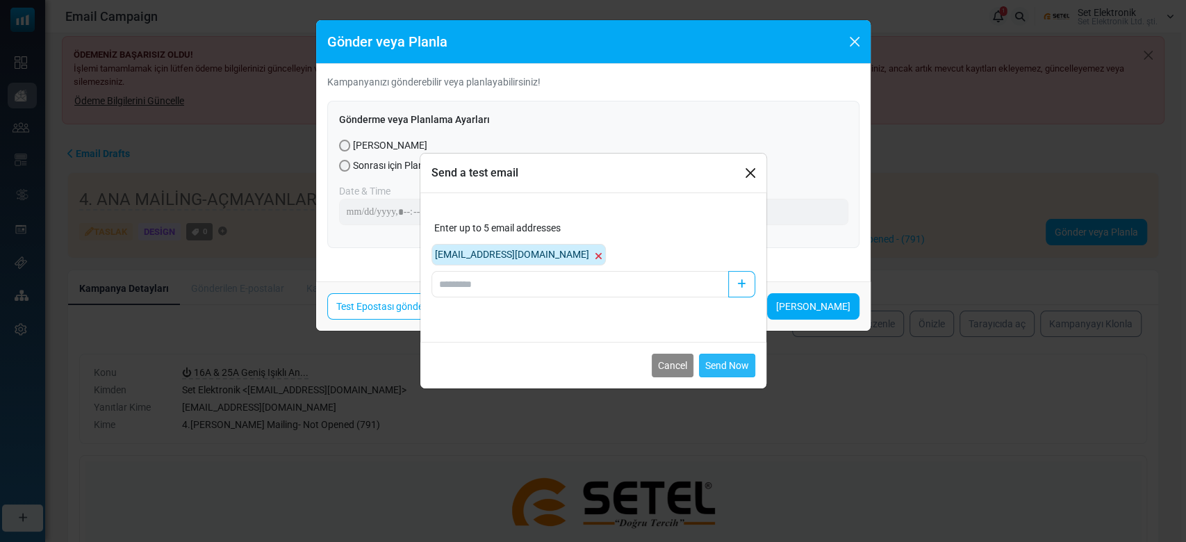
click at [709, 358] on button "Send Now" at bounding box center [727, 366] width 56 height 24
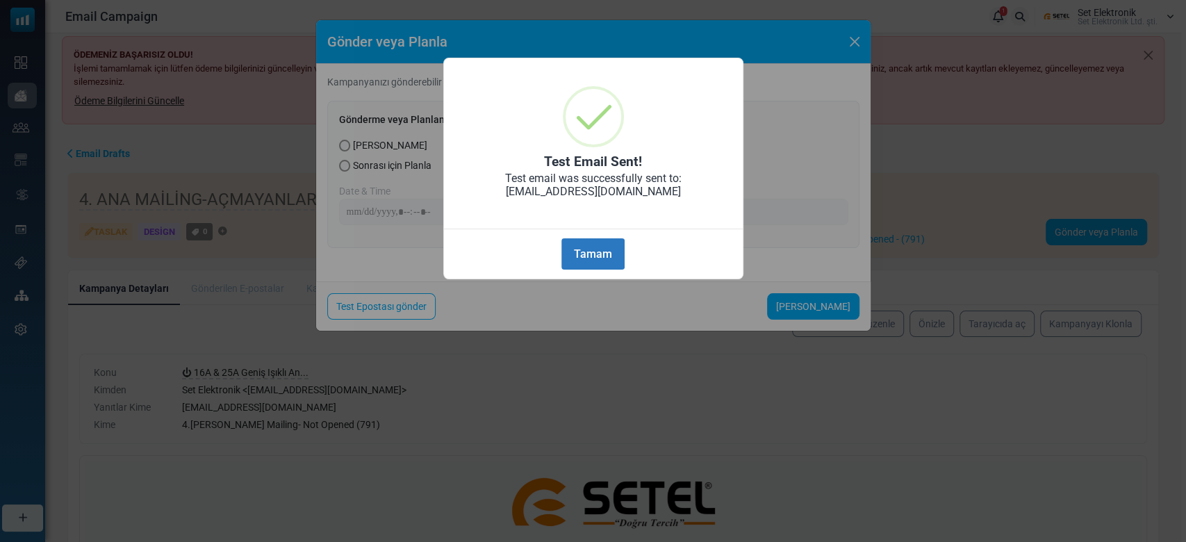
click at [588, 247] on button "Tamam" at bounding box center [592, 253] width 63 height 31
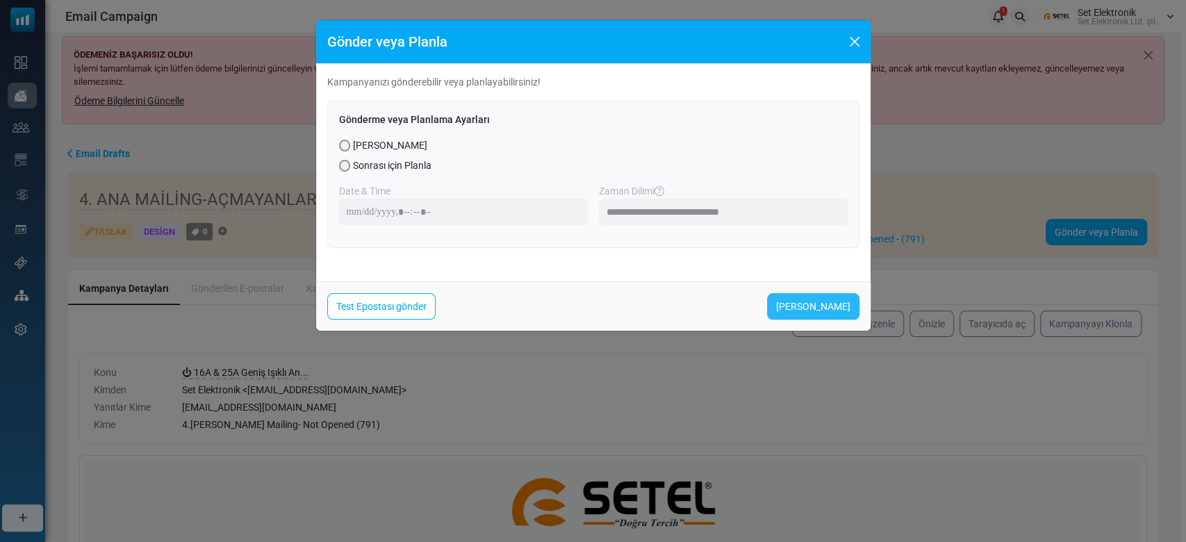
click at [827, 304] on link "[PERSON_NAME]" at bounding box center [813, 306] width 92 height 26
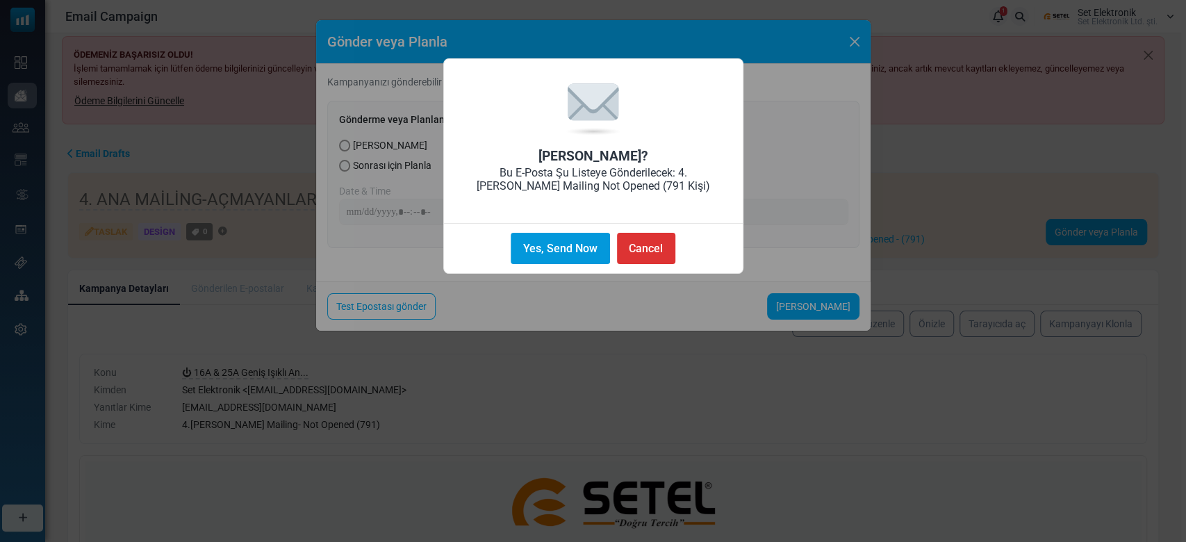
click at [556, 244] on button "Yes, Send Now" at bounding box center [560, 248] width 99 height 31
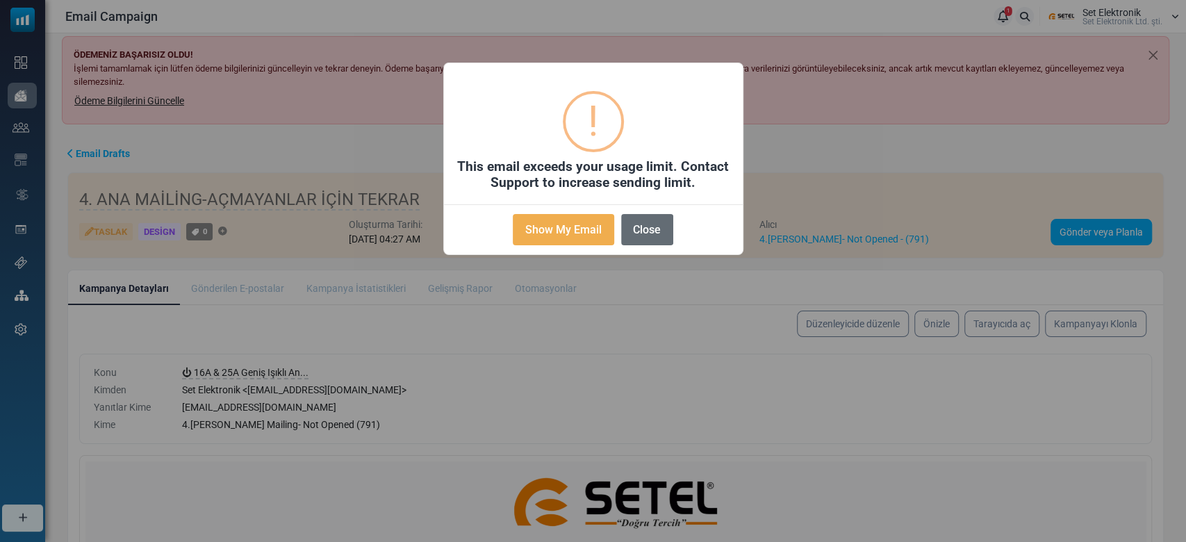
click at [650, 231] on button "Close" at bounding box center [647, 229] width 52 height 31
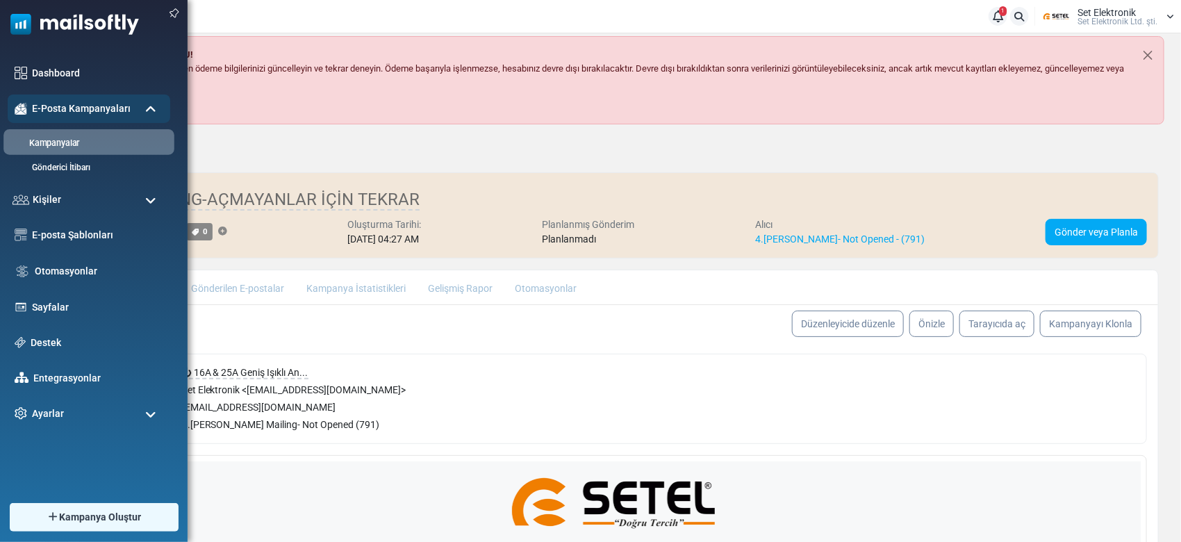
click at [66, 148] on link "Kampanyalar" at bounding box center [86, 143] width 167 height 13
